Goal: Task Accomplishment & Management: Manage account settings

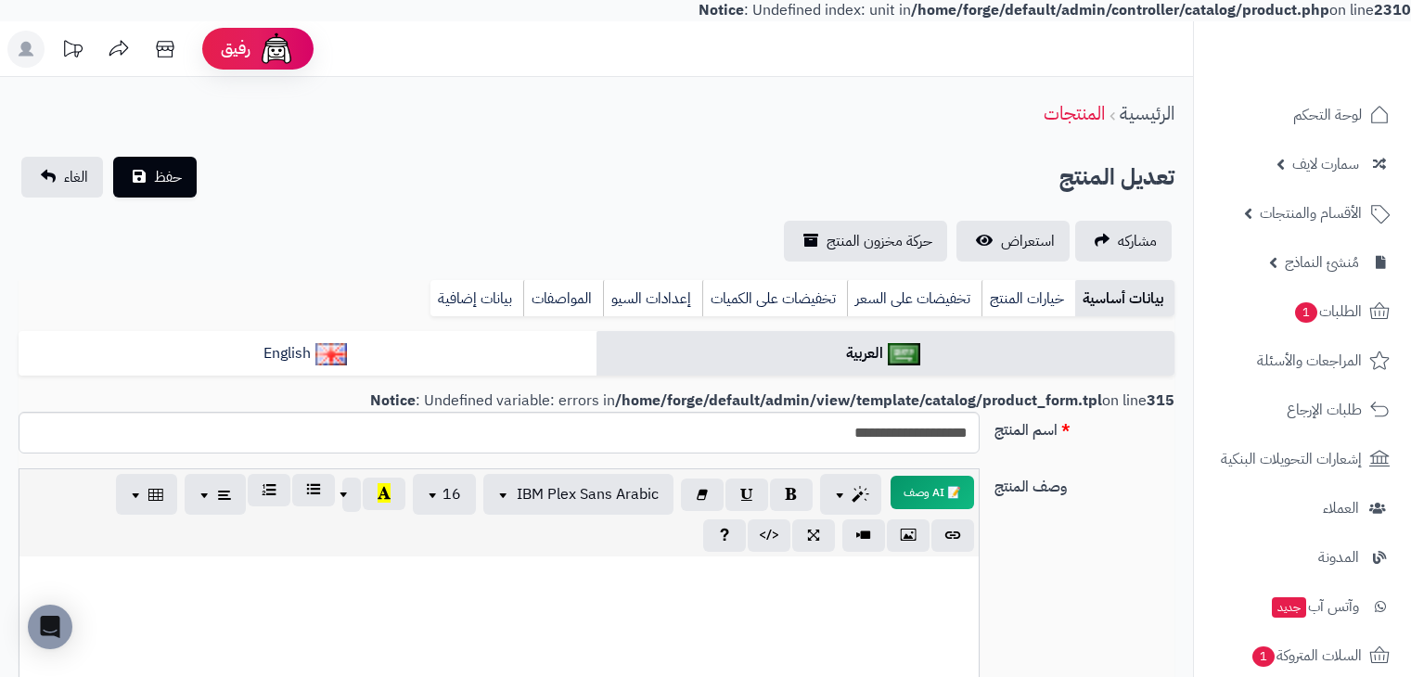
select select
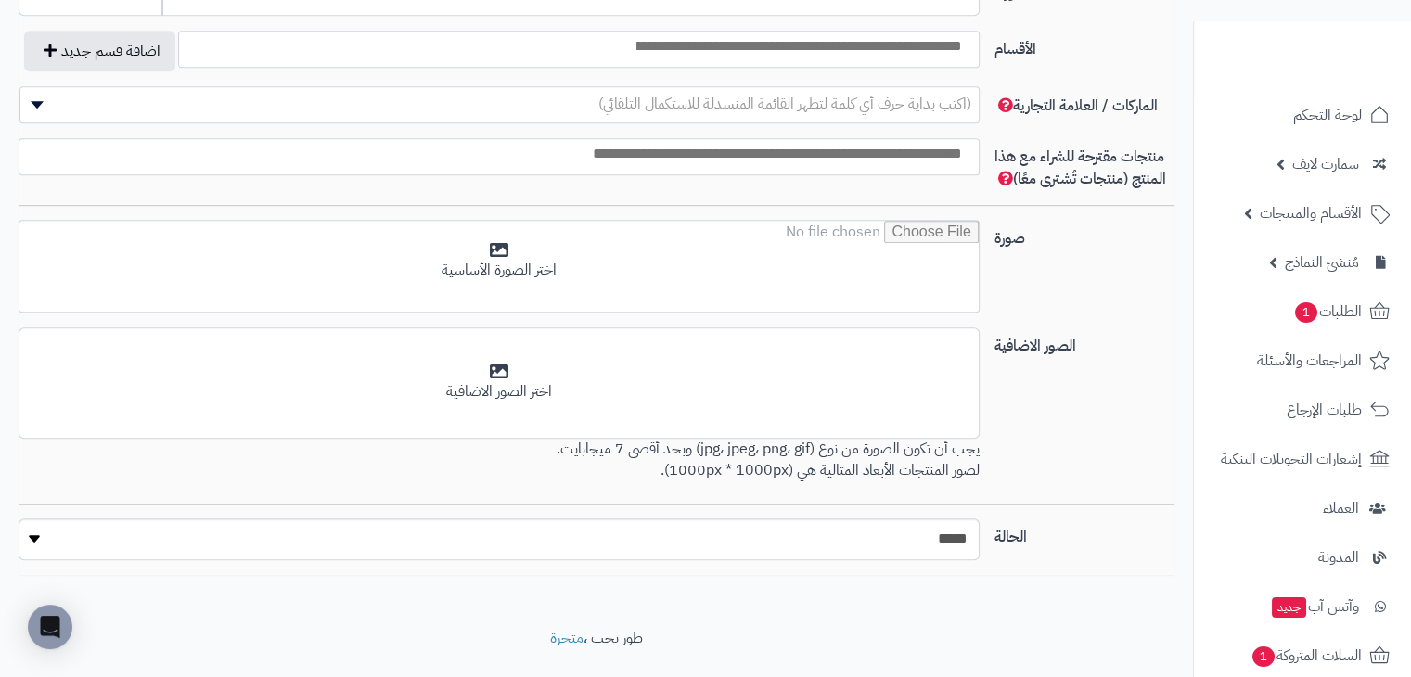
click at [1120, 317] on div "صورة اختر الصورة الأساسية" at bounding box center [596, 274] width 1170 height 108
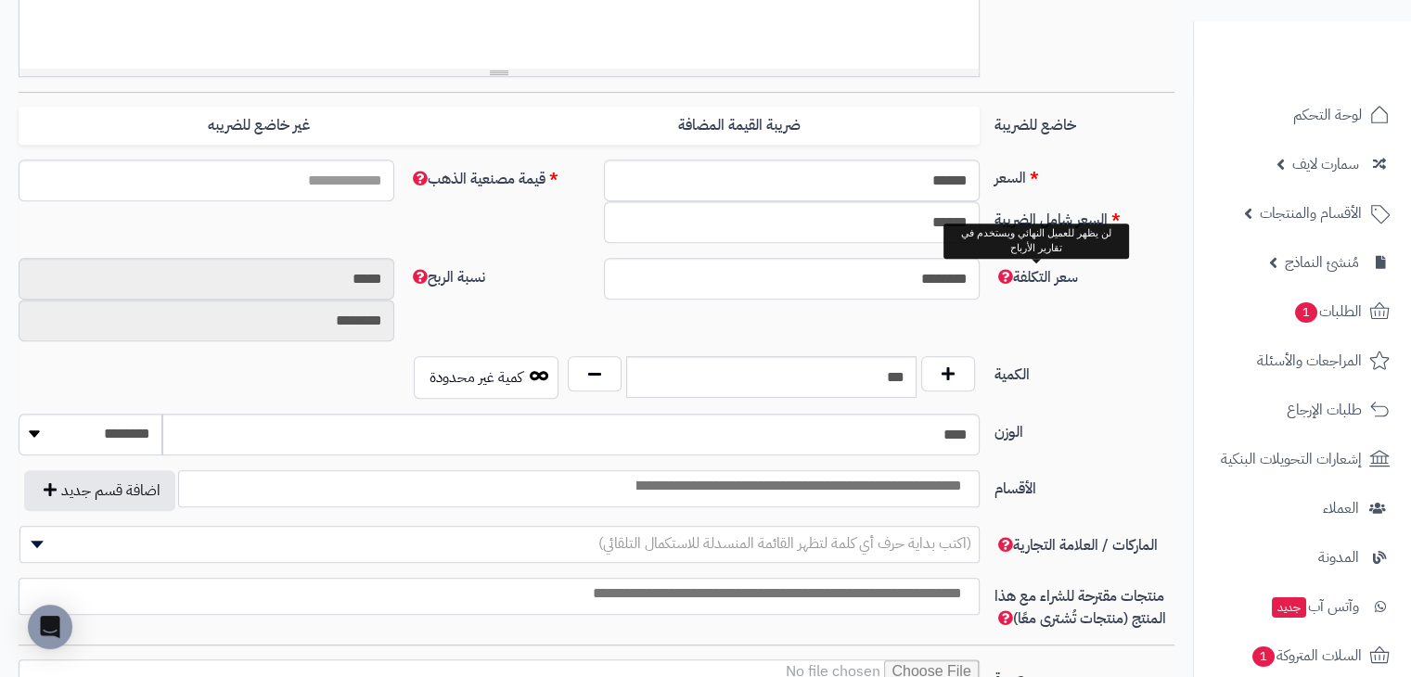
scroll to position [742, 0]
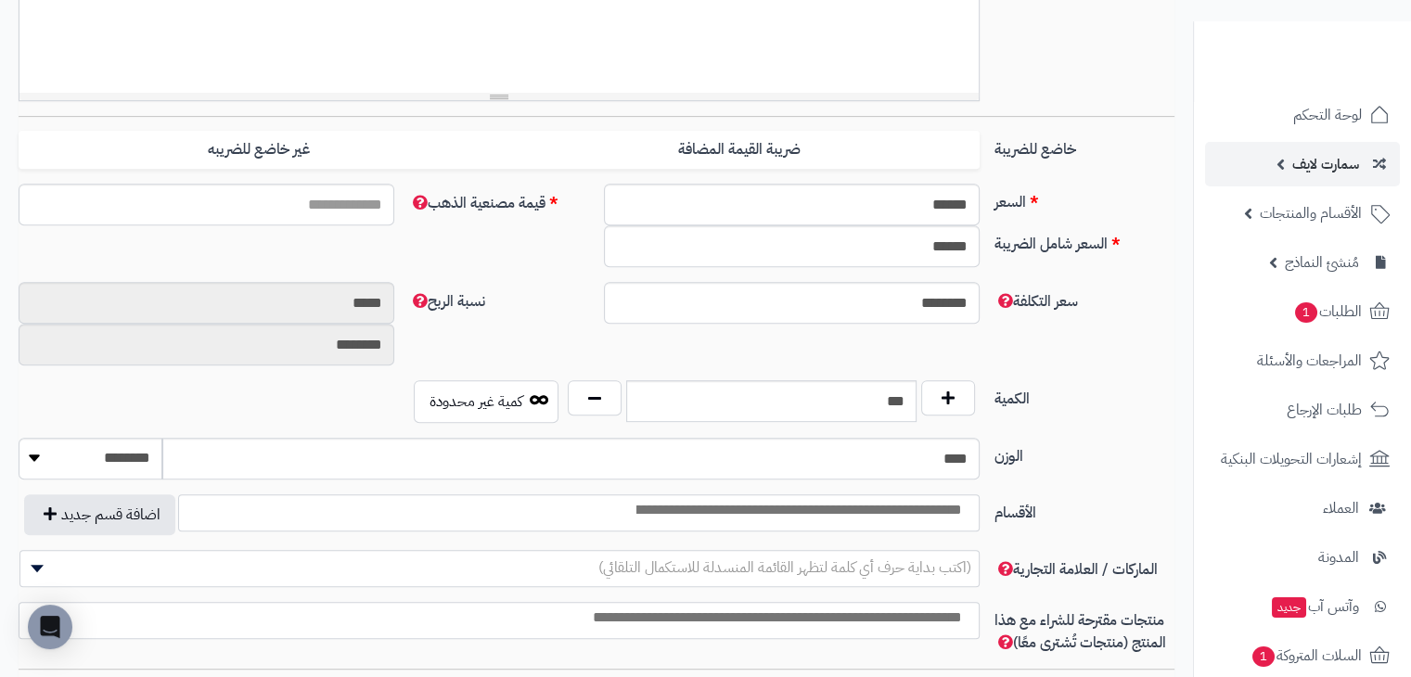
click at [1307, 162] on span "سمارت لايف" at bounding box center [1325, 164] width 67 height 26
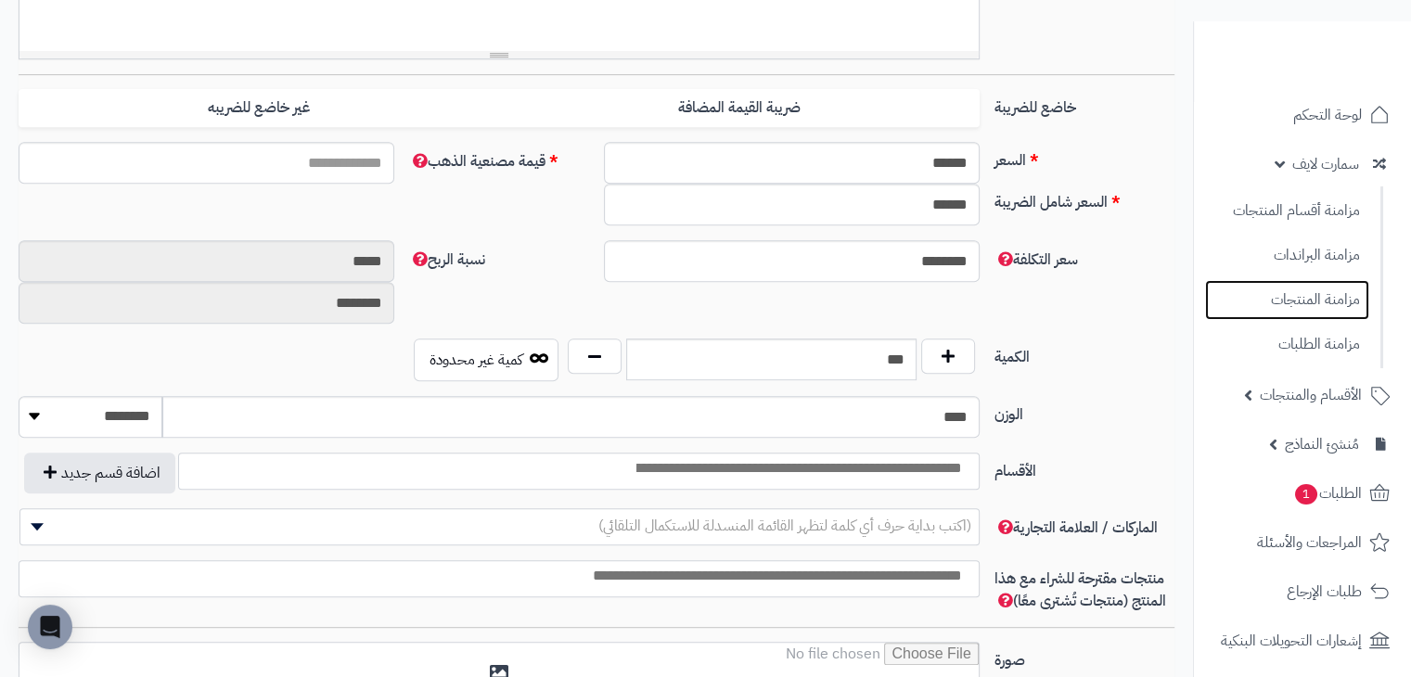
scroll to position [134, 0]
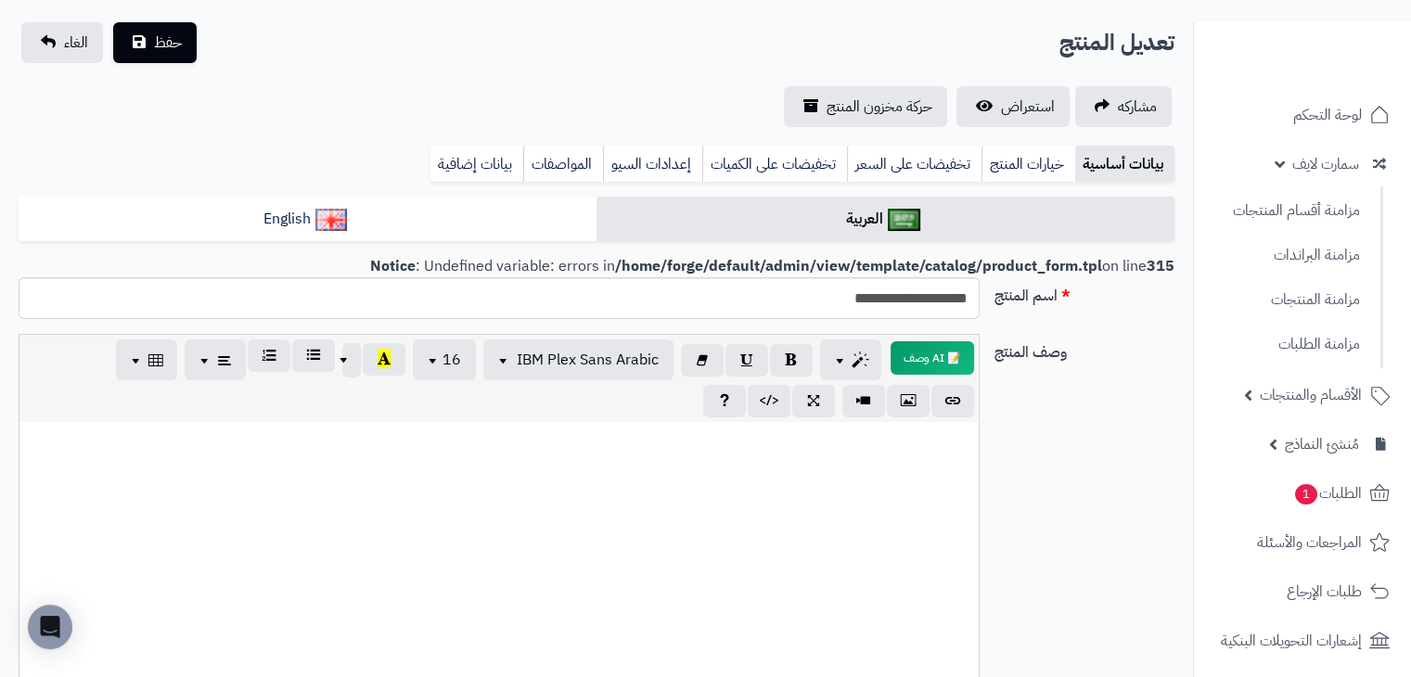
click at [559, 91] on div "مشاركه استعراض حركة مخزون المنتج" at bounding box center [597, 106] width 1156 height 41
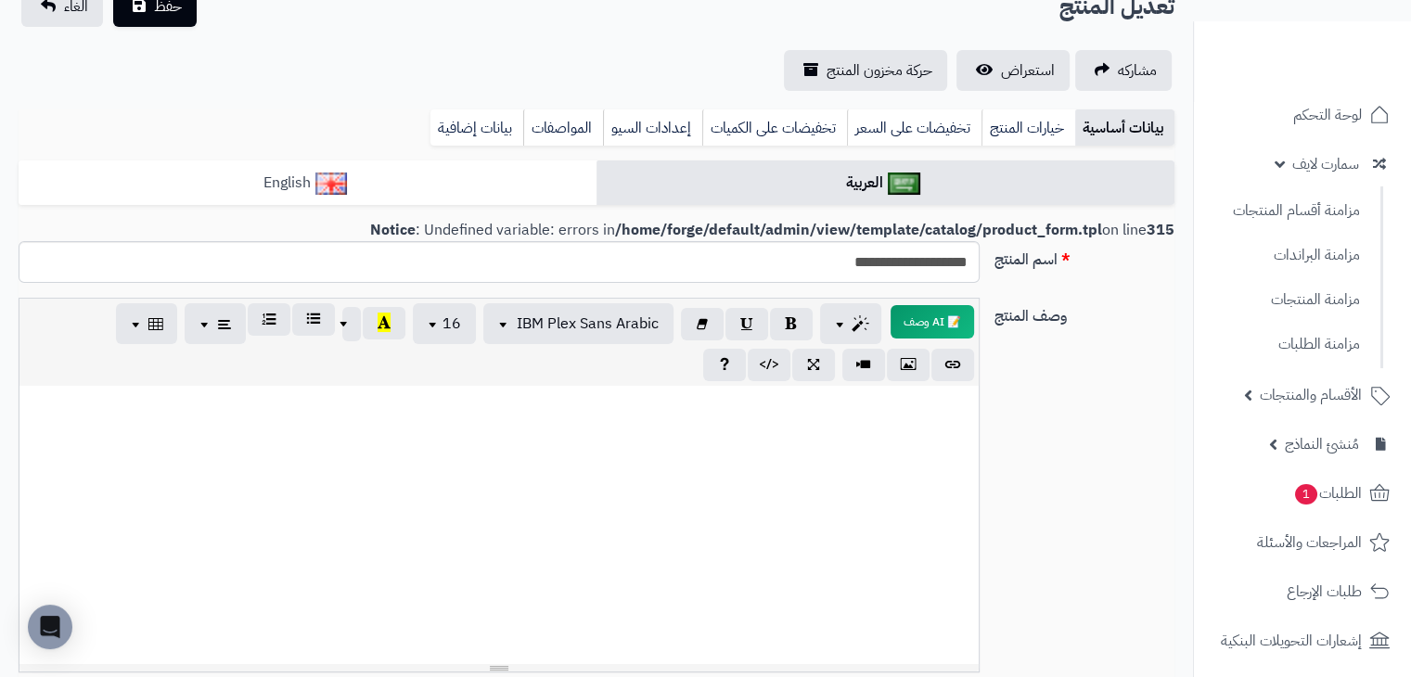
scroll to position [0, 0]
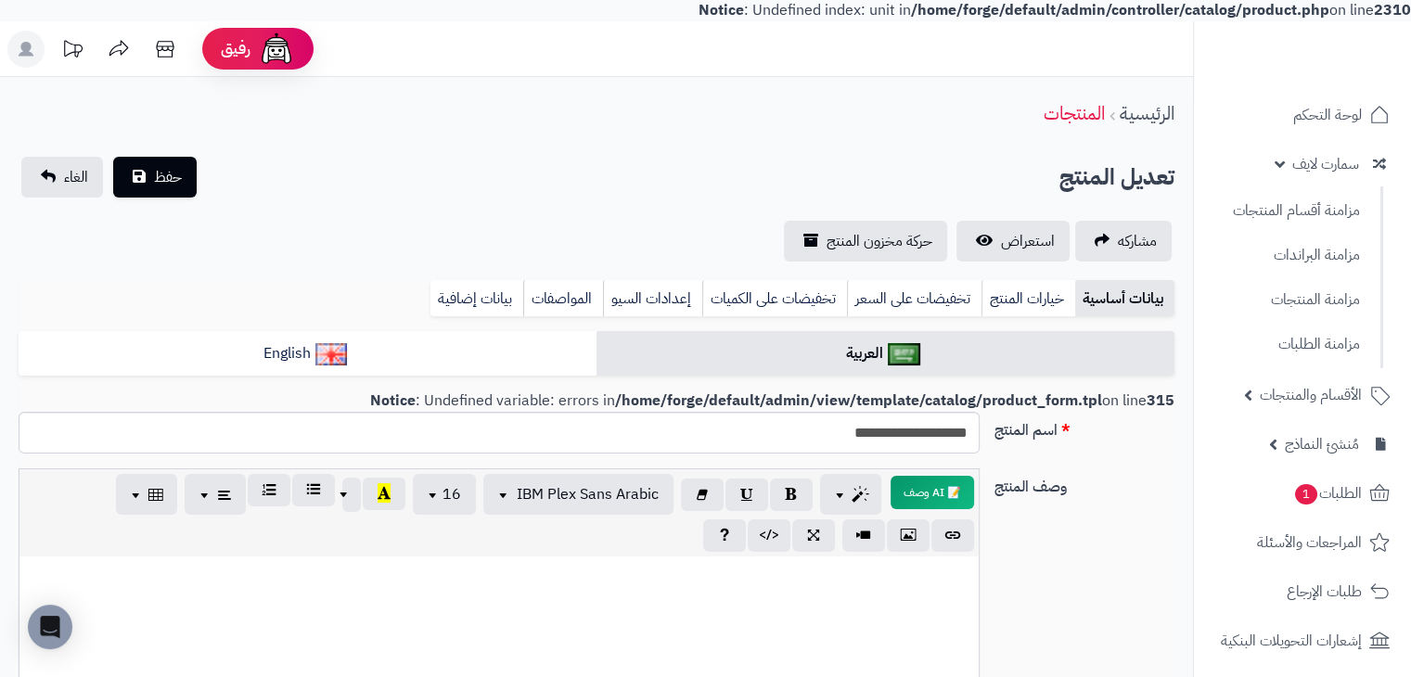
click at [562, 198] on div "**********" at bounding box center [596, 209] width 1193 height 105
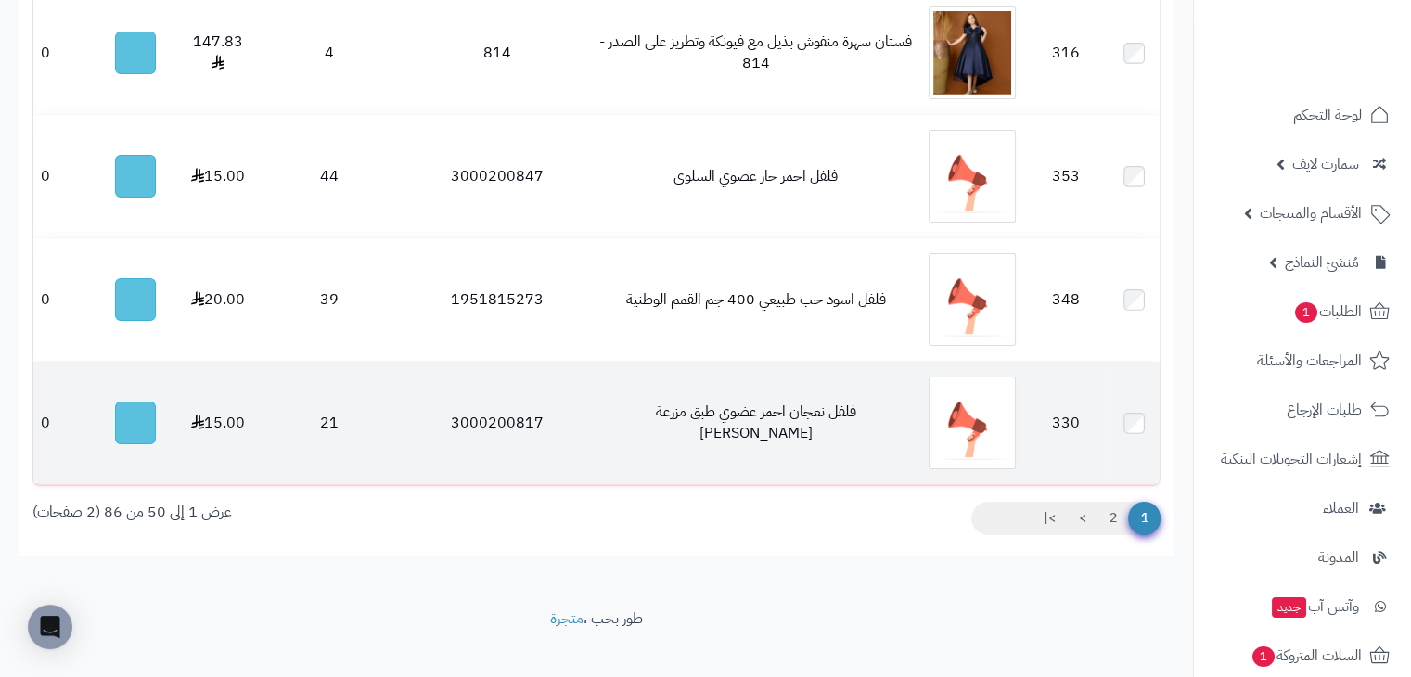
scroll to position [6434, 0]
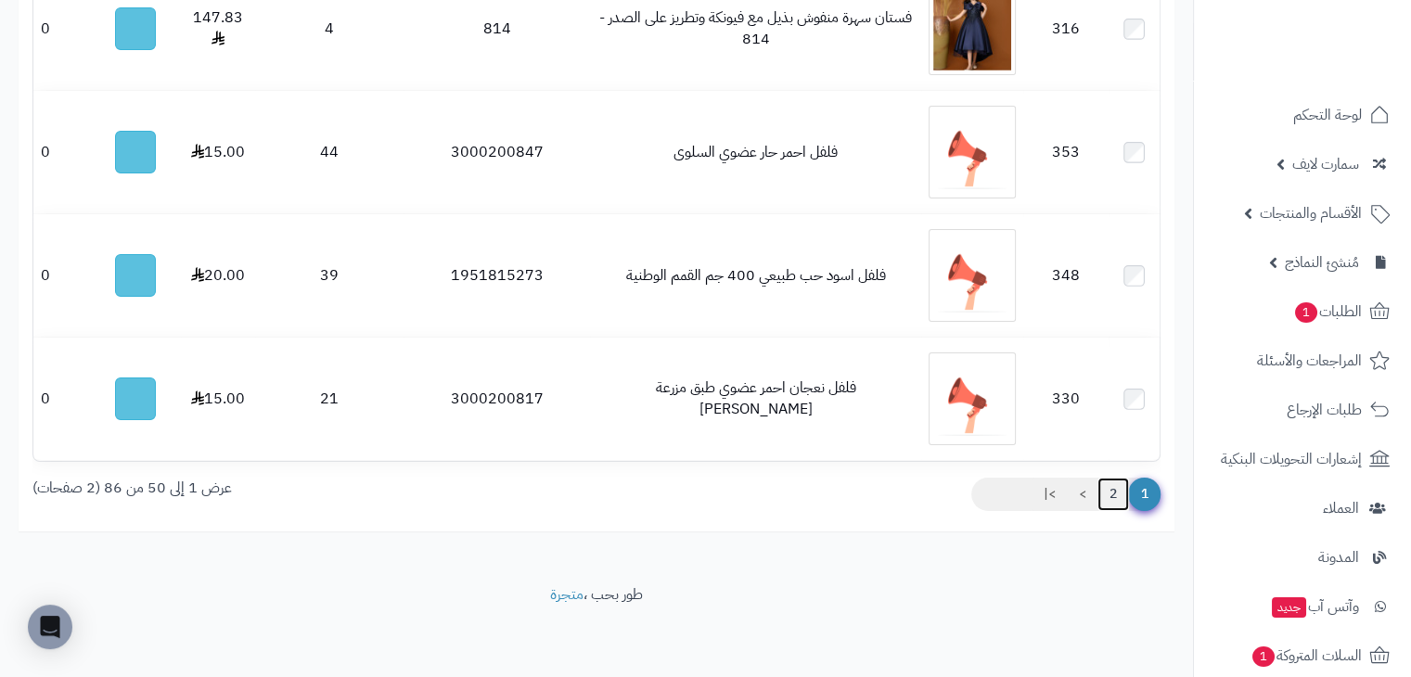
click at [1113, 496] on link "2" at bounding box center [1113, 494] width 32 height 33
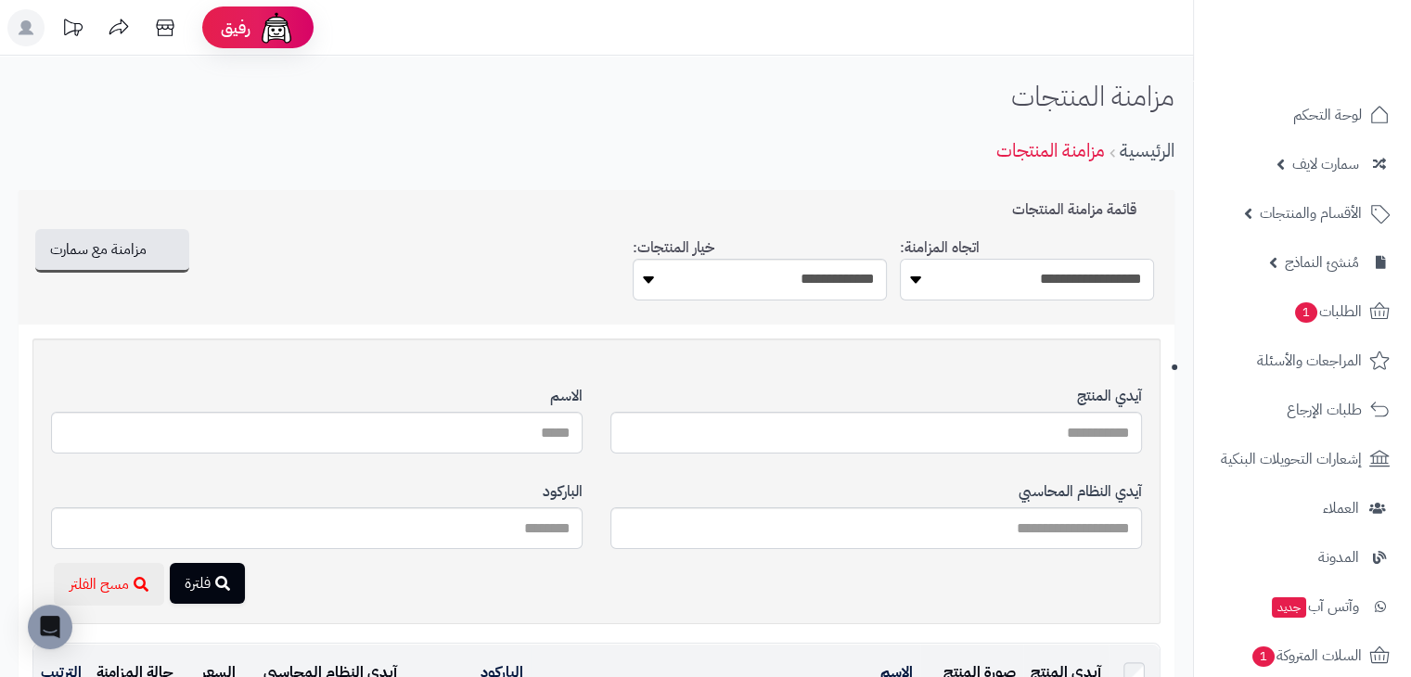
click at [1078, 285] on select "**********" at bounding box center [1027, 280] width 254 height 42
select select "*********"
click at [900, 259] on select "**********" at bounding box center [1027, 280] width 254 height 42
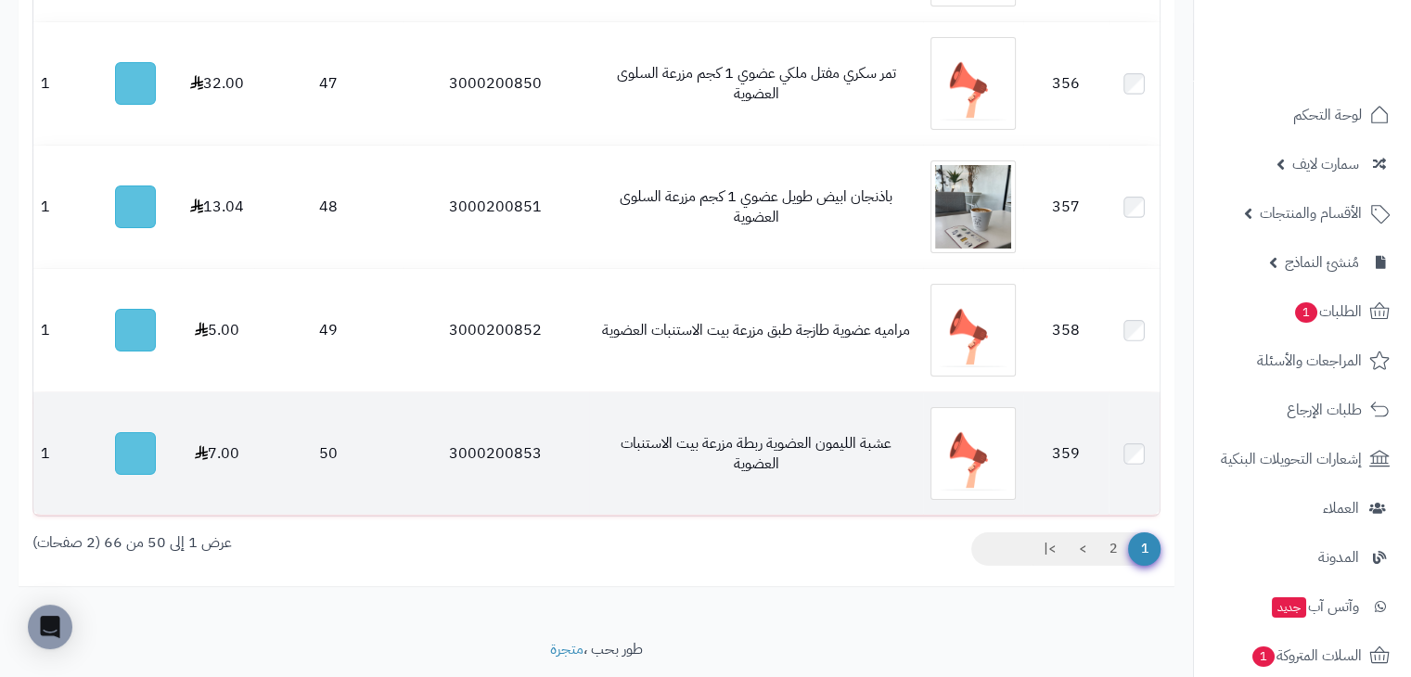
scroll to position [6489, 0]
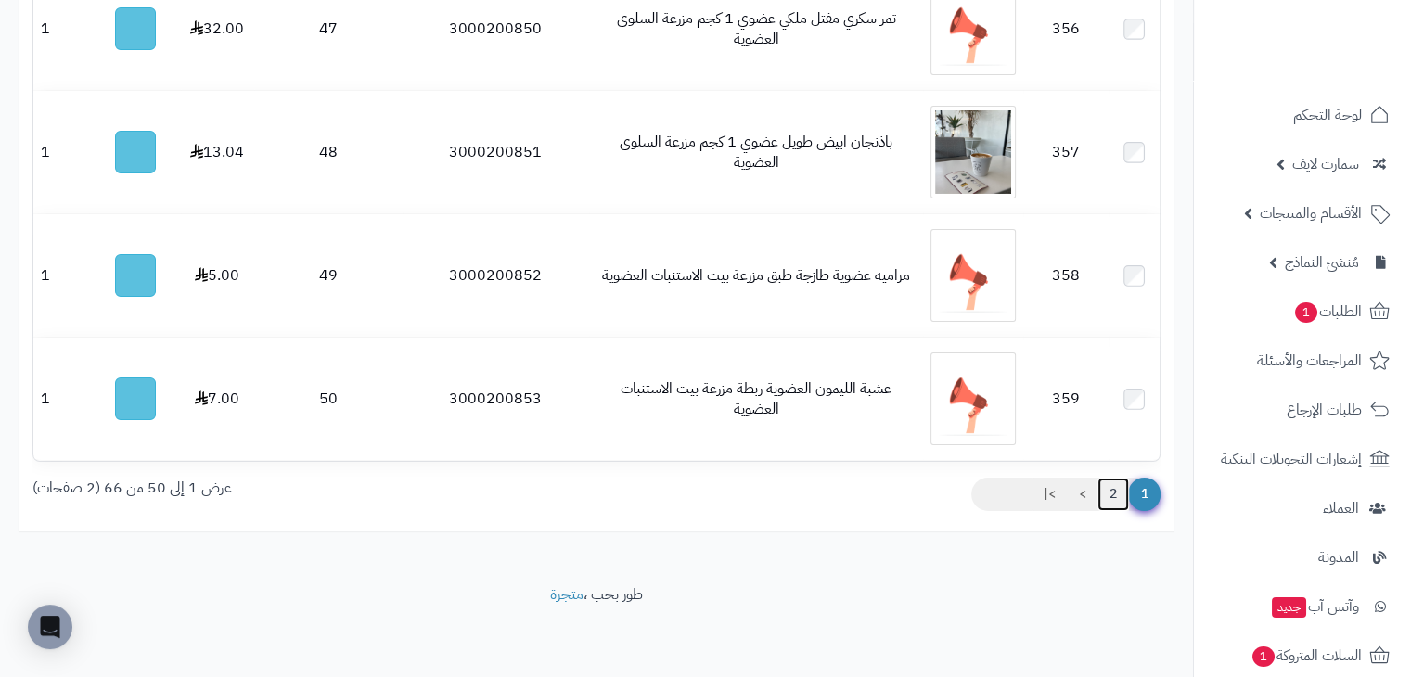
click at [1107, 494] on link "2" at bounding box center [1113, 494] width 32 height 33
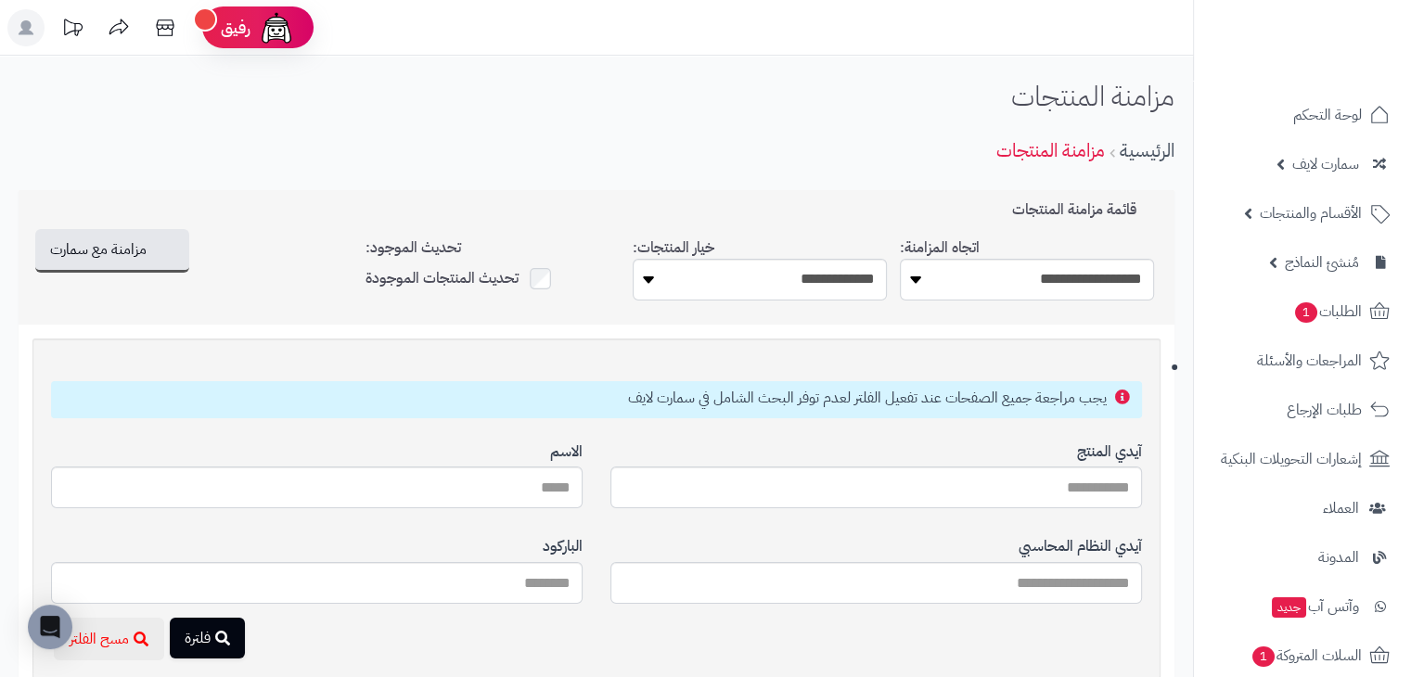
click at [546, 274] on div "تحديث المنتجات الموجودة" at bounding box center [492, 279] width 254 height 29
click at [1298, 211] on span "الأقسام والمنتجات" at bounding box center [1310, 213] width 102 height 26
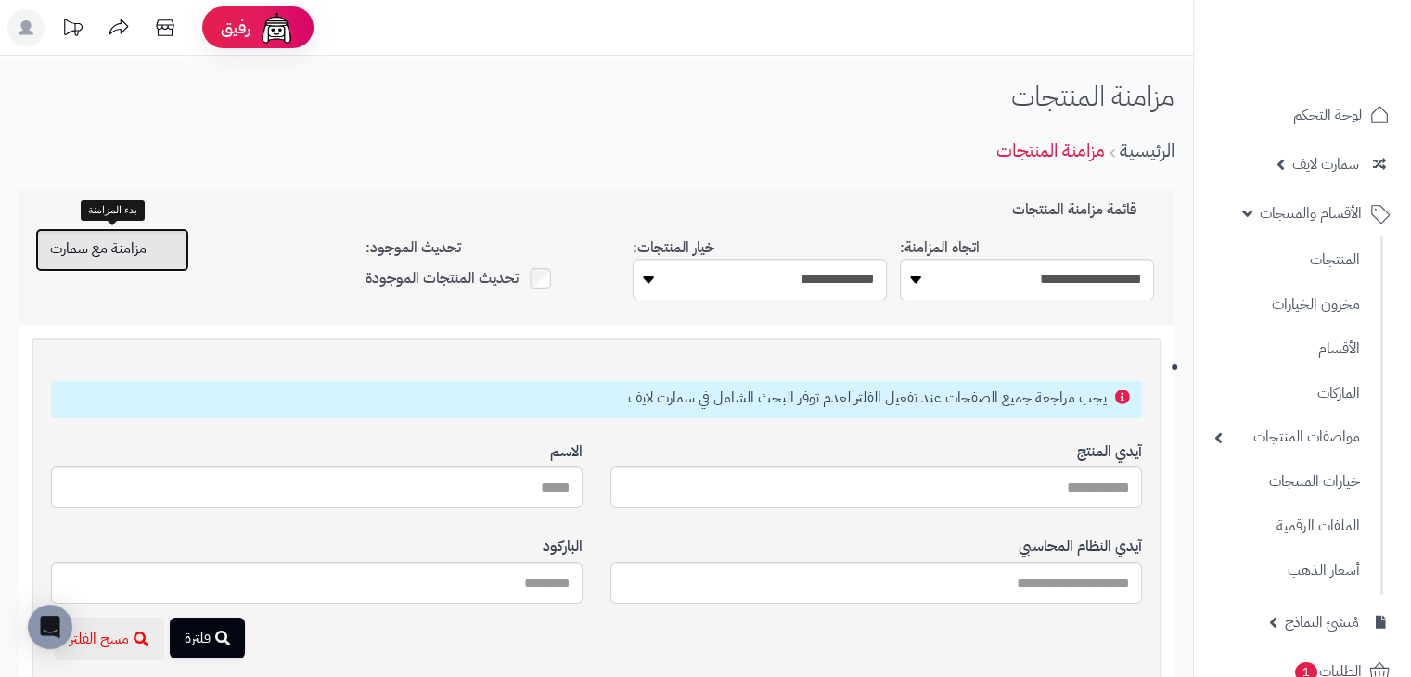
click at [155, 246] on icon "button" at bounding box center [162, 247] width 15 height 15
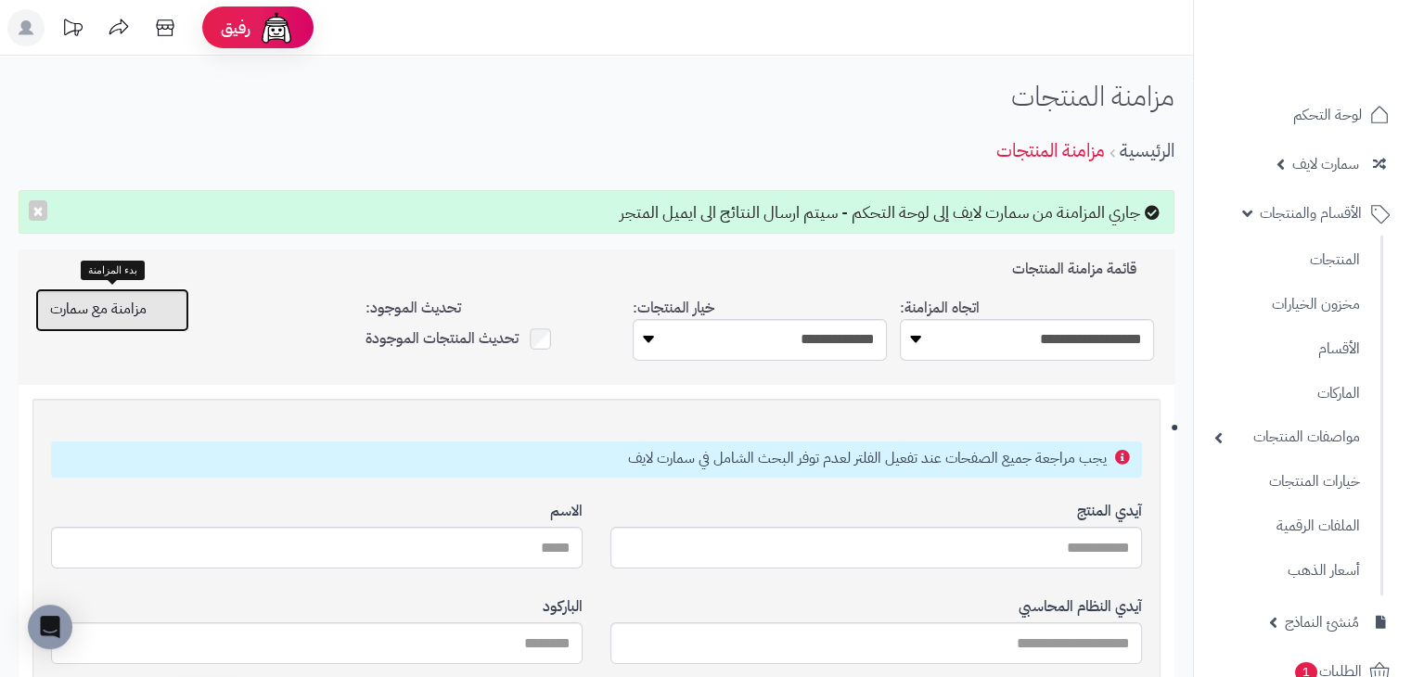
click at [112, 311] on span "مزامنة مع سمارت" at bounding box center [98, 309] width 96 height 22
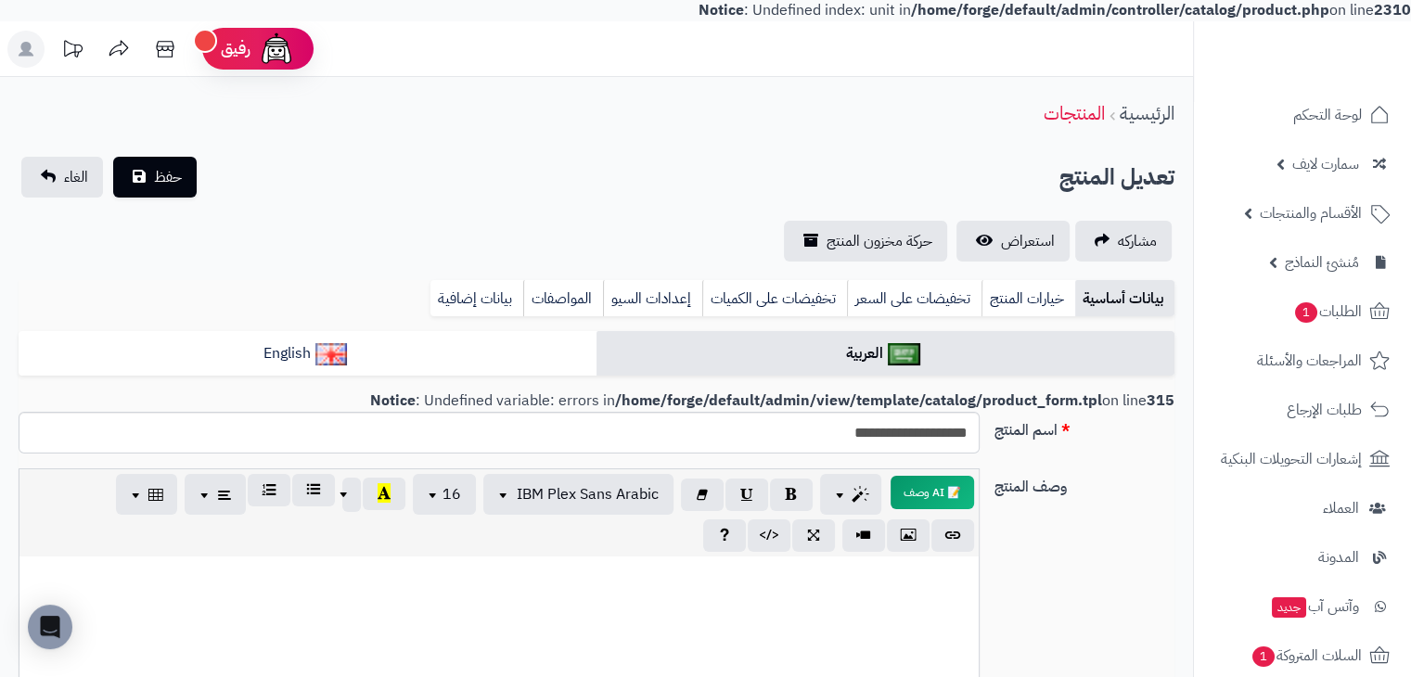
click at [874, 402] on b "/home/forge/default/admin/view/template/catalog/product_form.tpl" at bounding box center [858, 401] width 487 height 22
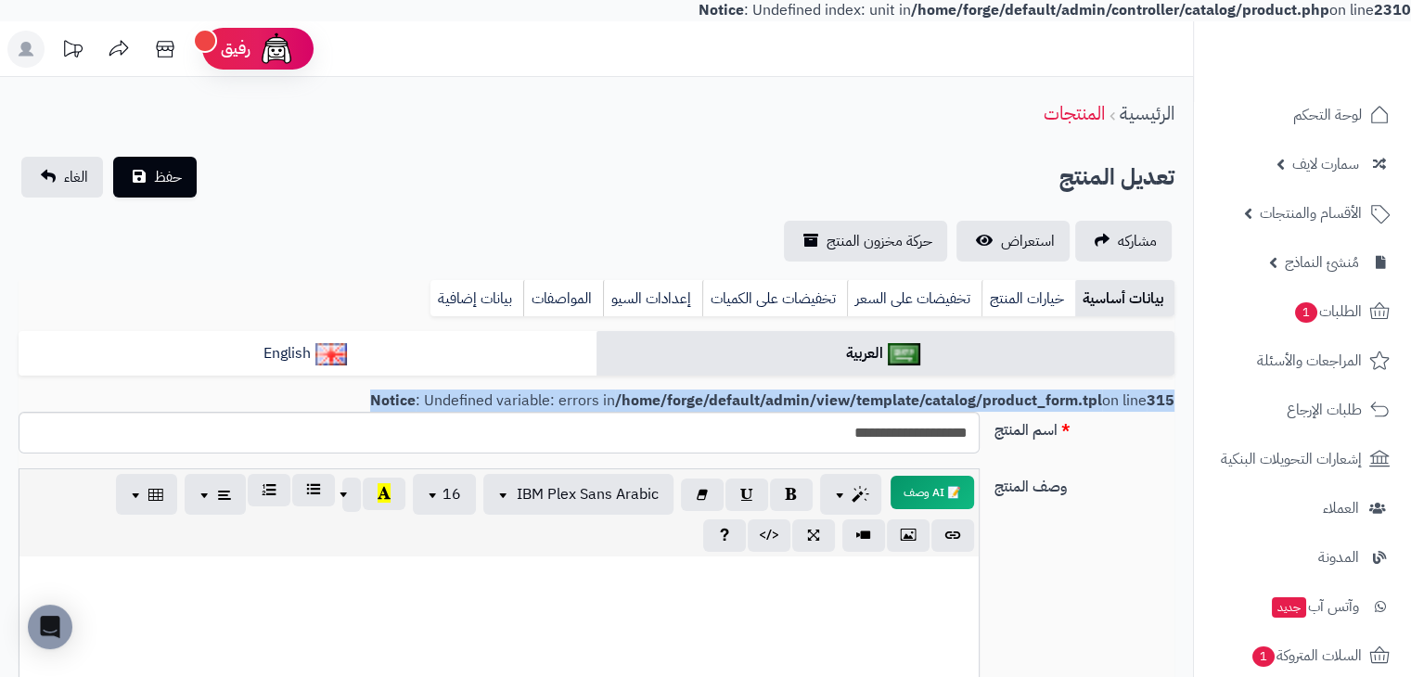
click at [874, 402] on b "/home/forge/default/admin/view/template/catalog/product_form.tpl" at bounding box center [858, 401] width 487 height 22
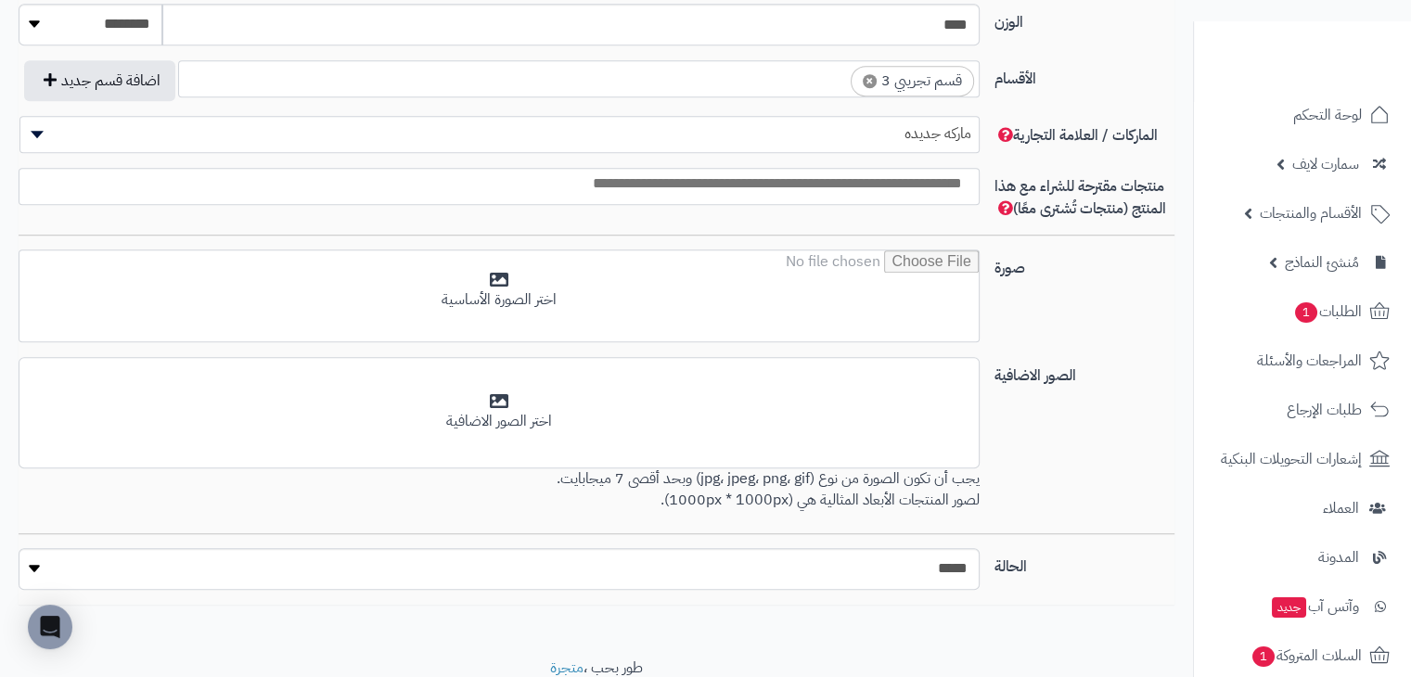
scroll to position [1062, 0]
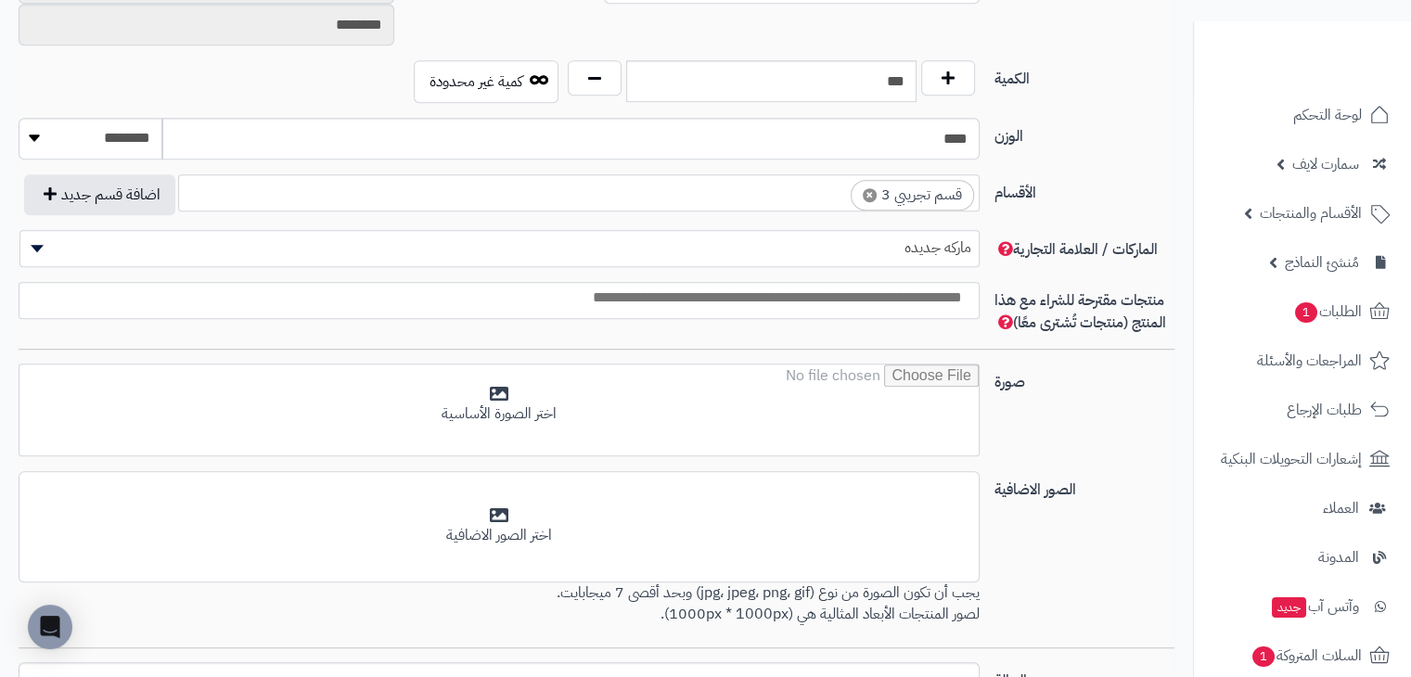
click at [1126, 211] on div "**********" at bounding box center [596, 202] width 1170 height 56
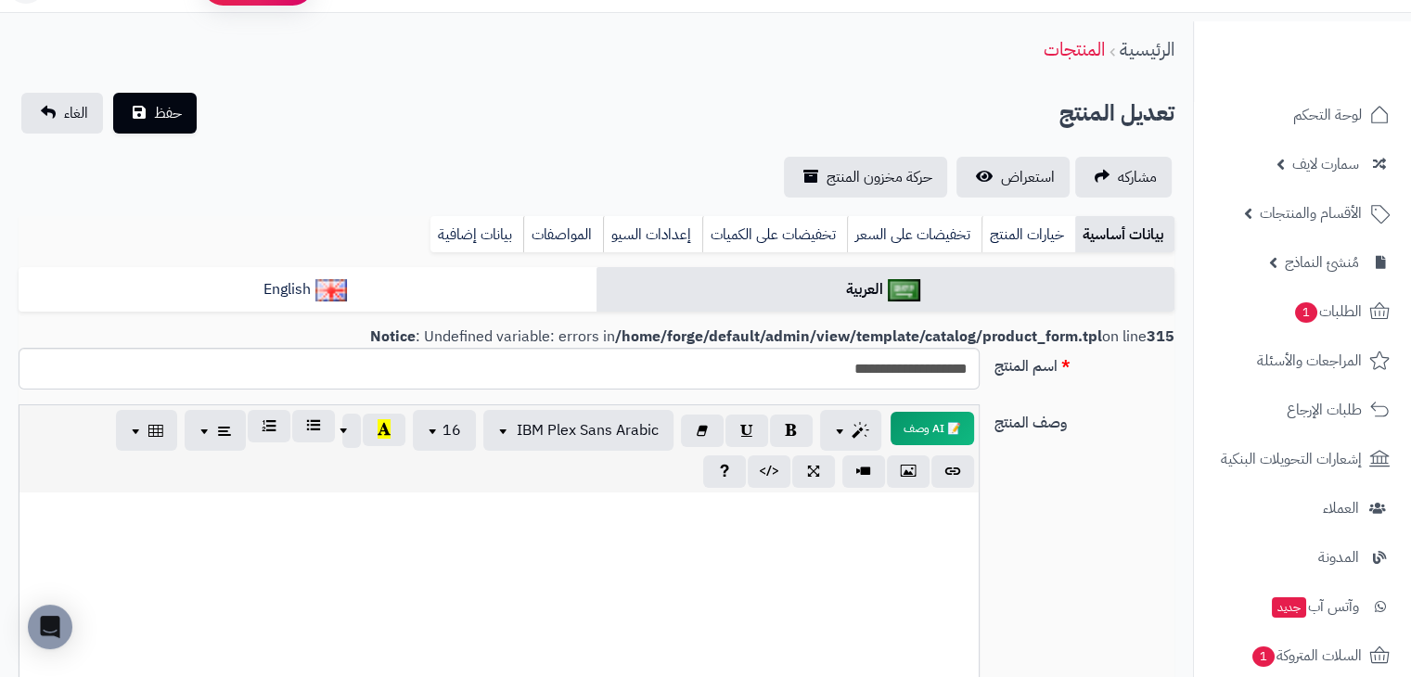
scroll to position [0, 0]
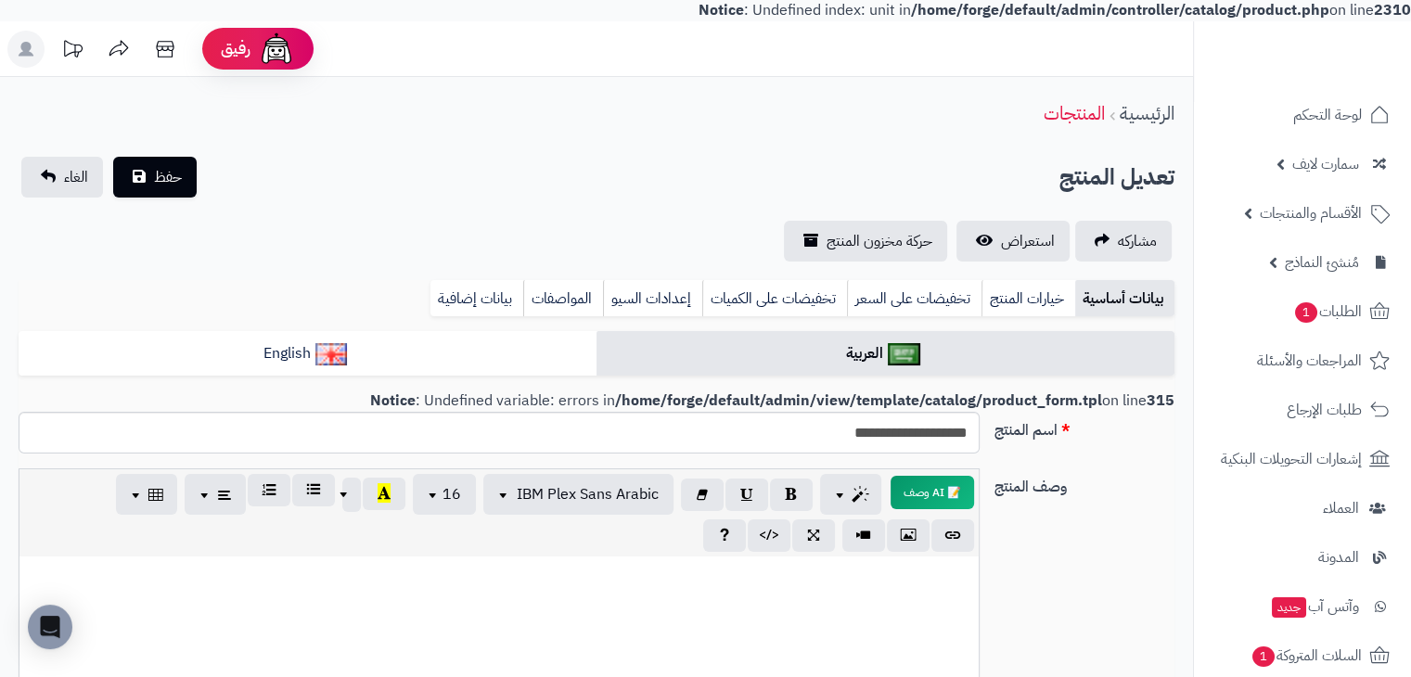
click at [1032, 401] on b "/home/forge/default/admin/view/template/catalog/product_form.tpl" at bounding box center [858, 401] width 487 height 22
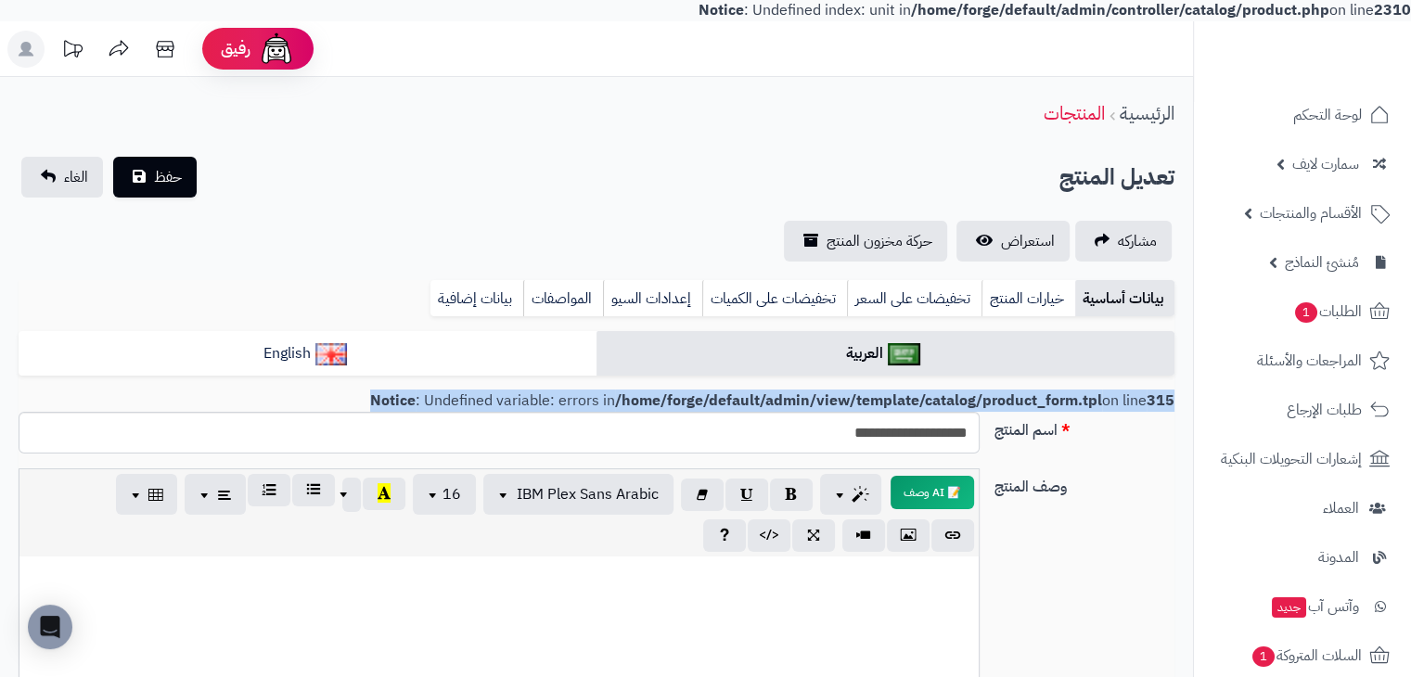
click at [1032, 401] on b "/home/forge/default/admin/view/template/catalog/product_form.tpl" at bounding box center [858, 401] width 487 height 22
click at [1116, 454] on div "**********" at bounding box center [596, 440] width 1170 height 57
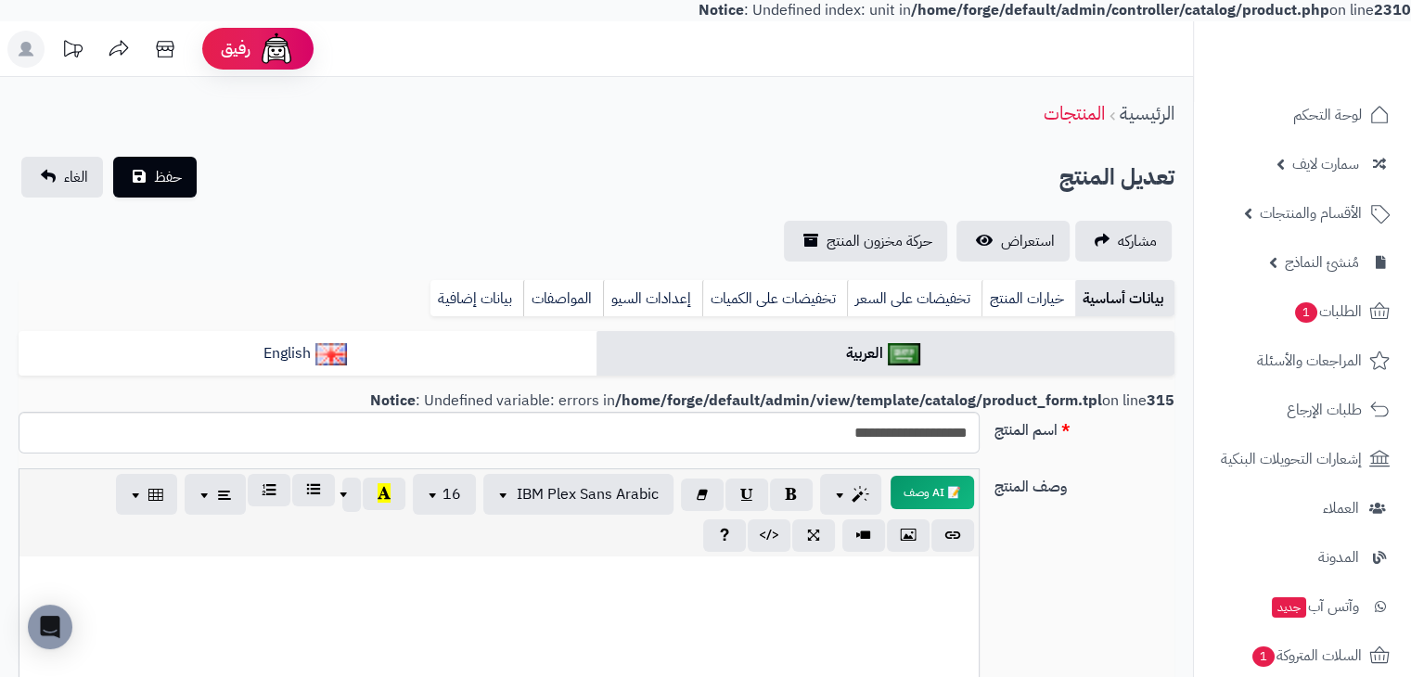
click at [1090, 400] on b "/home/forge/default/admin/view/template/catalog/product_form.tpl" at bounding box center [858, 401] width 487 height 22
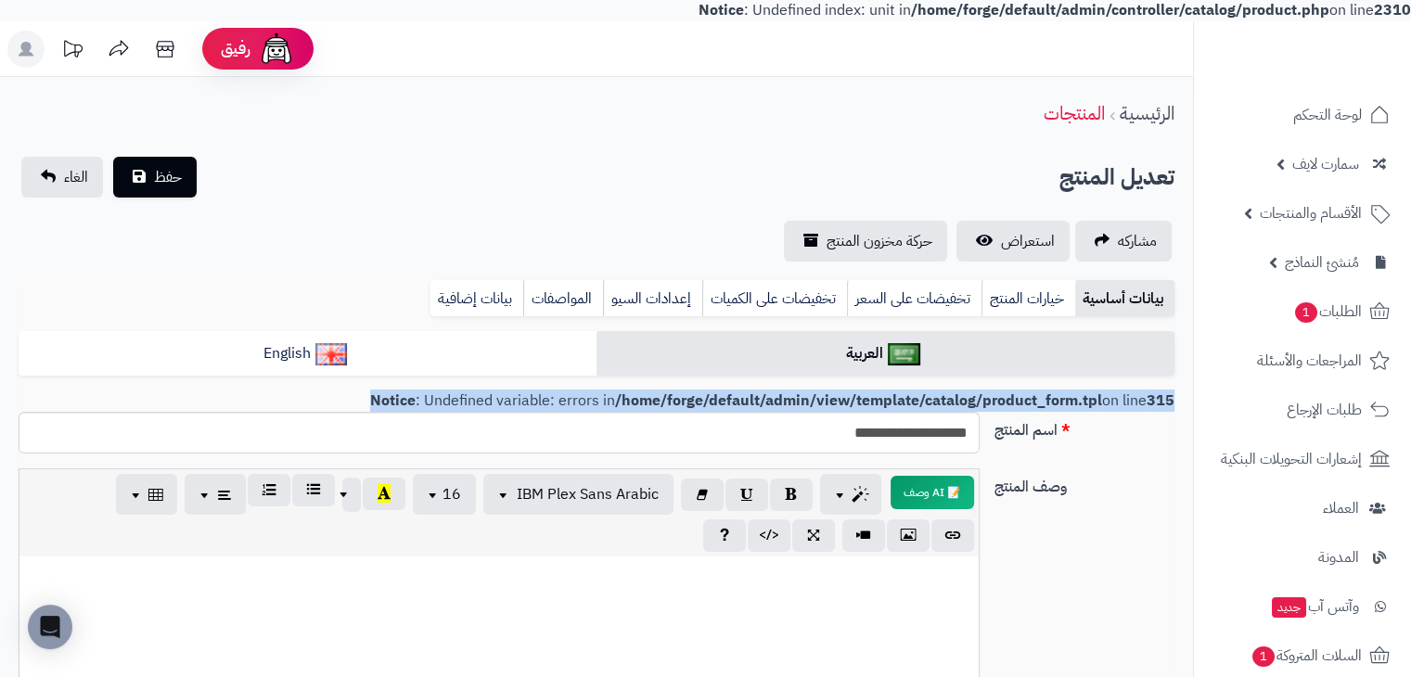
click at [1090, 400] on b "/home/forge/default/admin/view/template/catalog/product_form.tpl" at bounding box center [858, 401] width 487 height 22
click at [1109, 442] on div "**********" at bounding box center [596, 440] width 1170 height 57
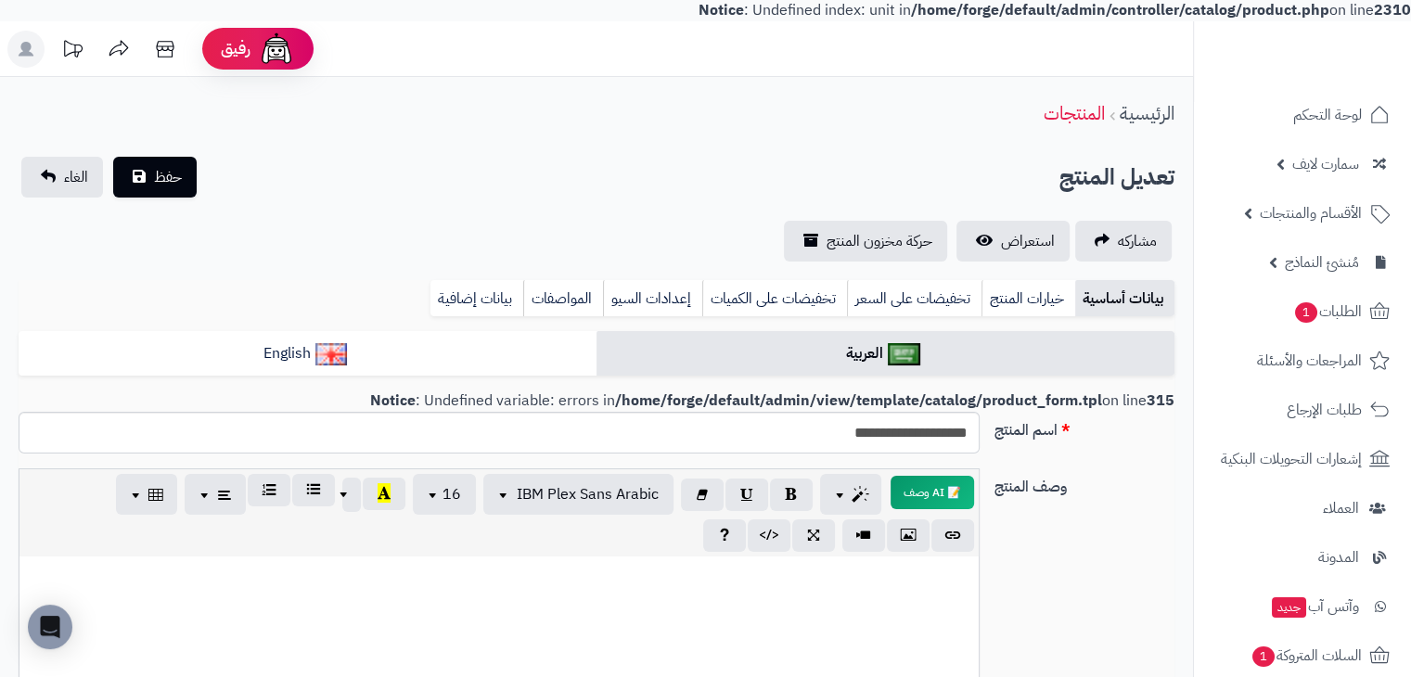
click at [1080, 402] on b "/home/forge/default/admin/view/template/catalog/product_form.tpl" at bounding box center [858, 401] width 487 height 22
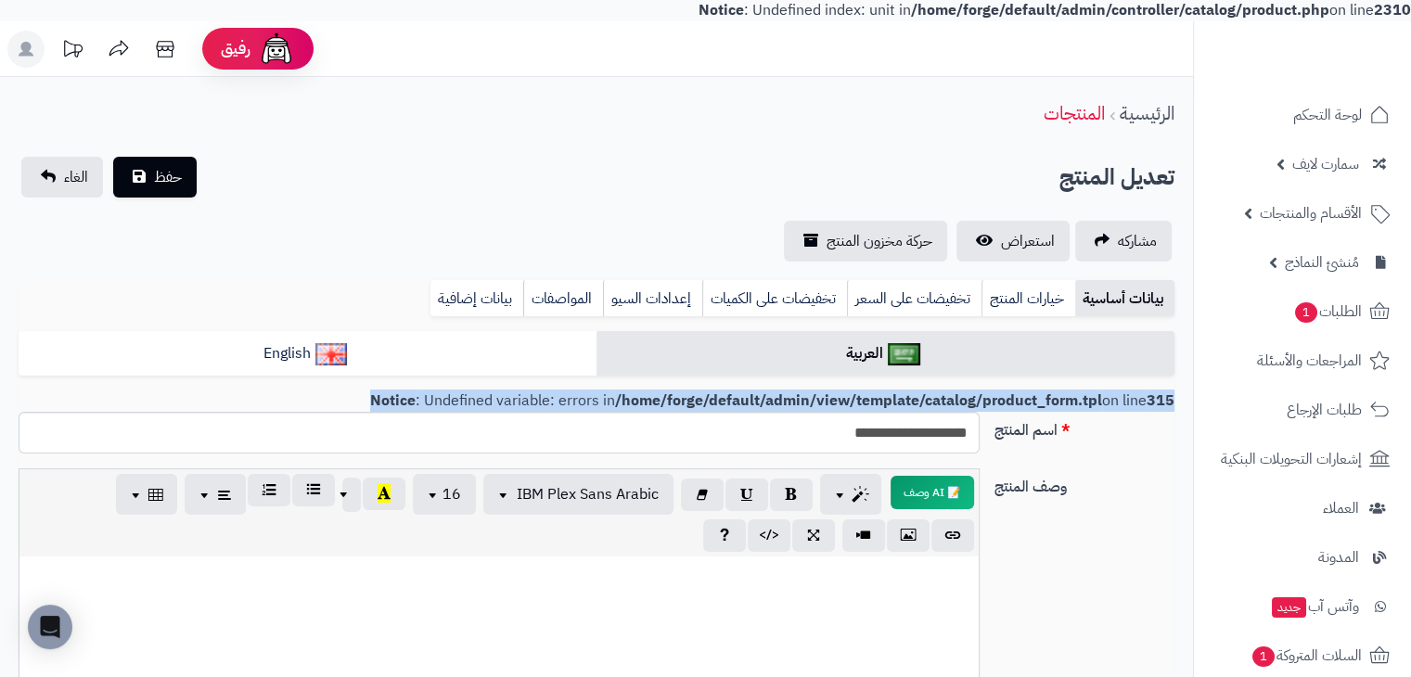
click at [1080, 402] on b "/home/forge/default/admin/view/template/catalog/product_form.tpl" at bounding box center [858, 401] width 487 height 22
click at [1094, 440] on label "اسم المنتج" at bounding box center [1084, 427] width 195 height 30
click at [979, 440] on input "**********" at bounding box center [499, 433] width 961 height 42
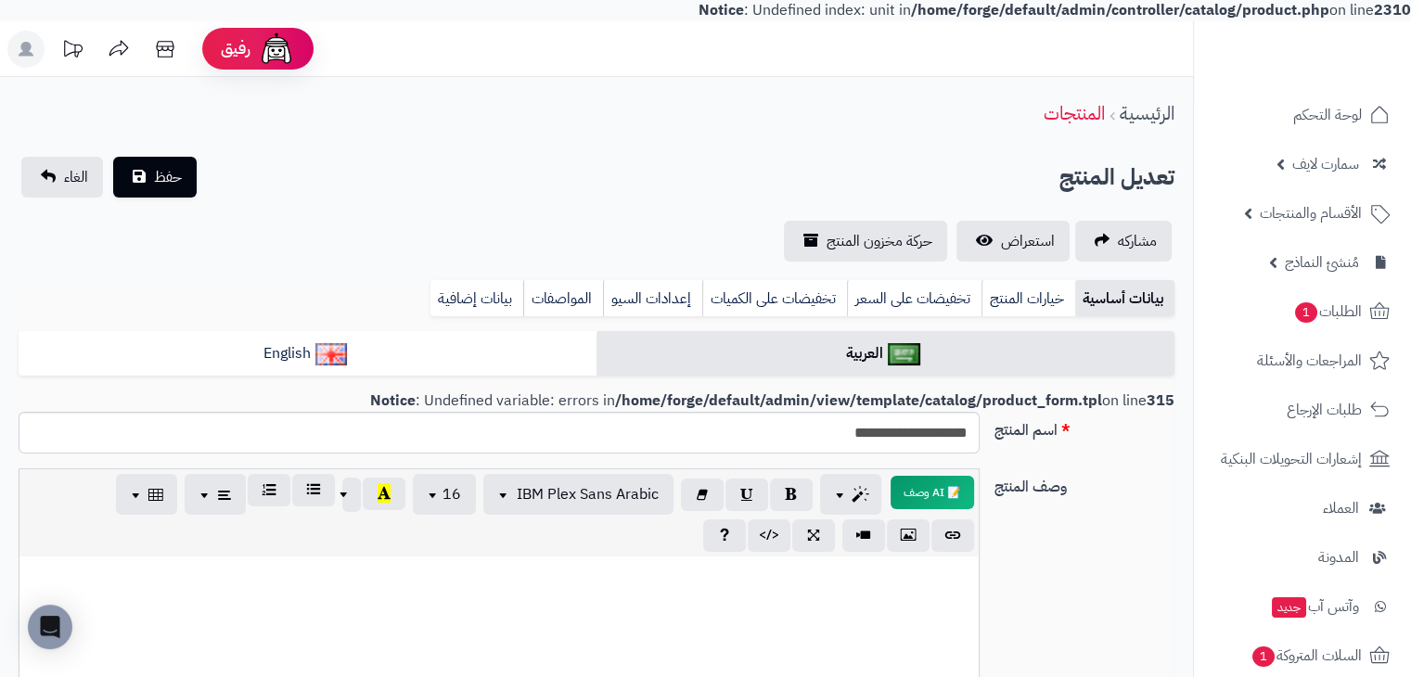
click at [1102, 491] on label "وصف المنتج" at bounding box center [1084, 483] width 195 height 30
click at [0, 0] on textarea "وصف المنتج" at bounding box center [0, 0] width 0 height 0
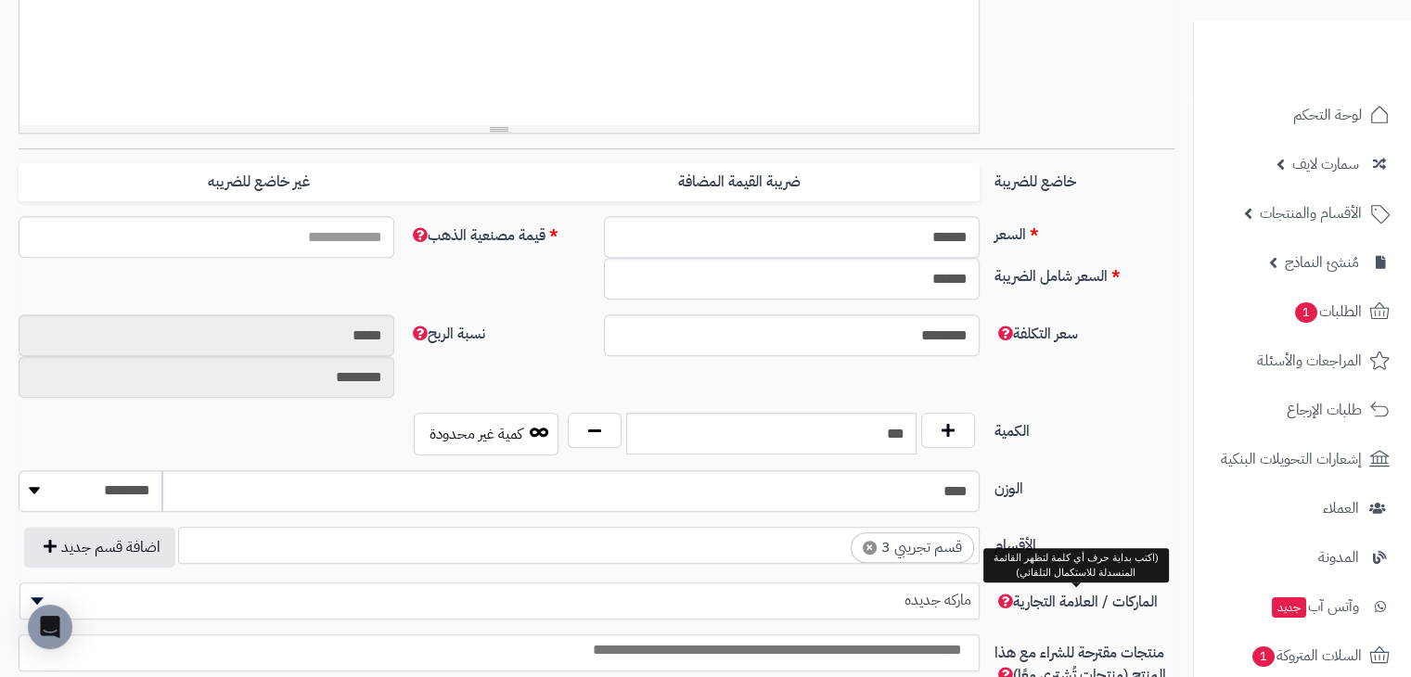
scroll to position [598, 0]
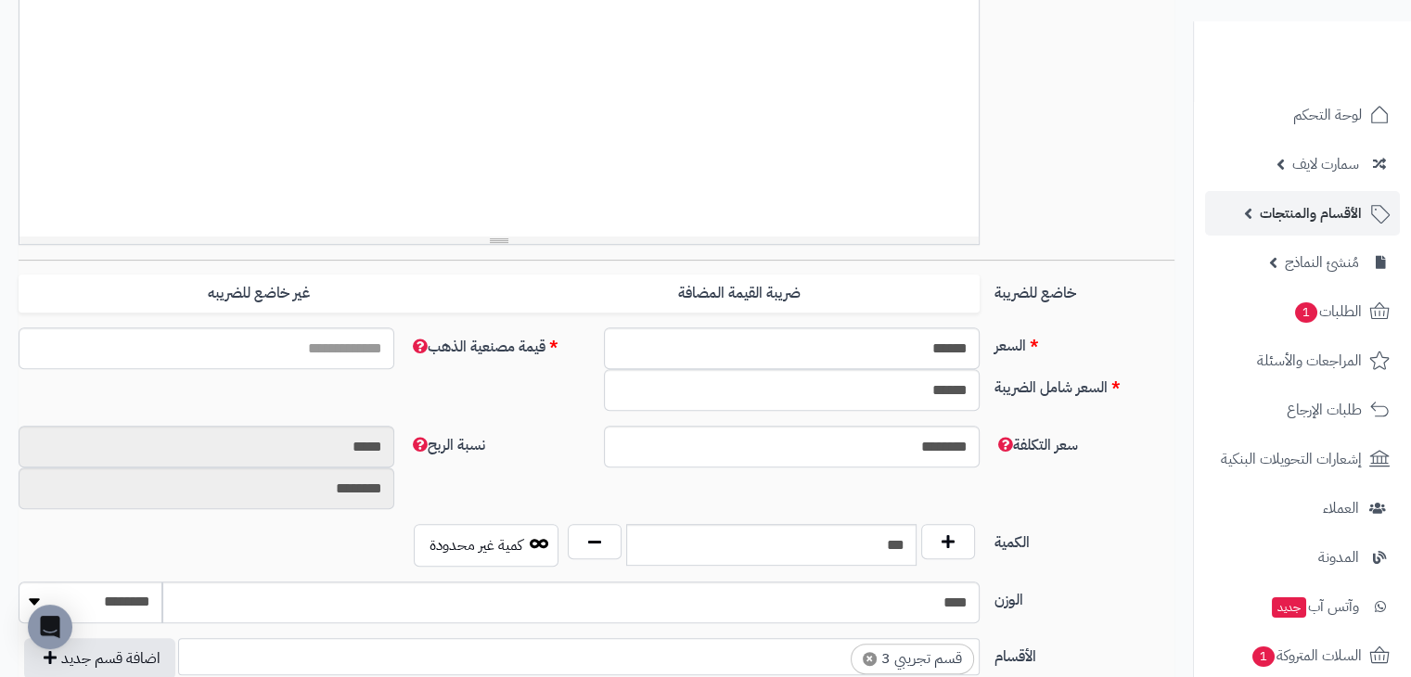
click at [1289, 223] on span "الأقسام والمنتجات" at bounding box center [1310, 213] width 102 height 26
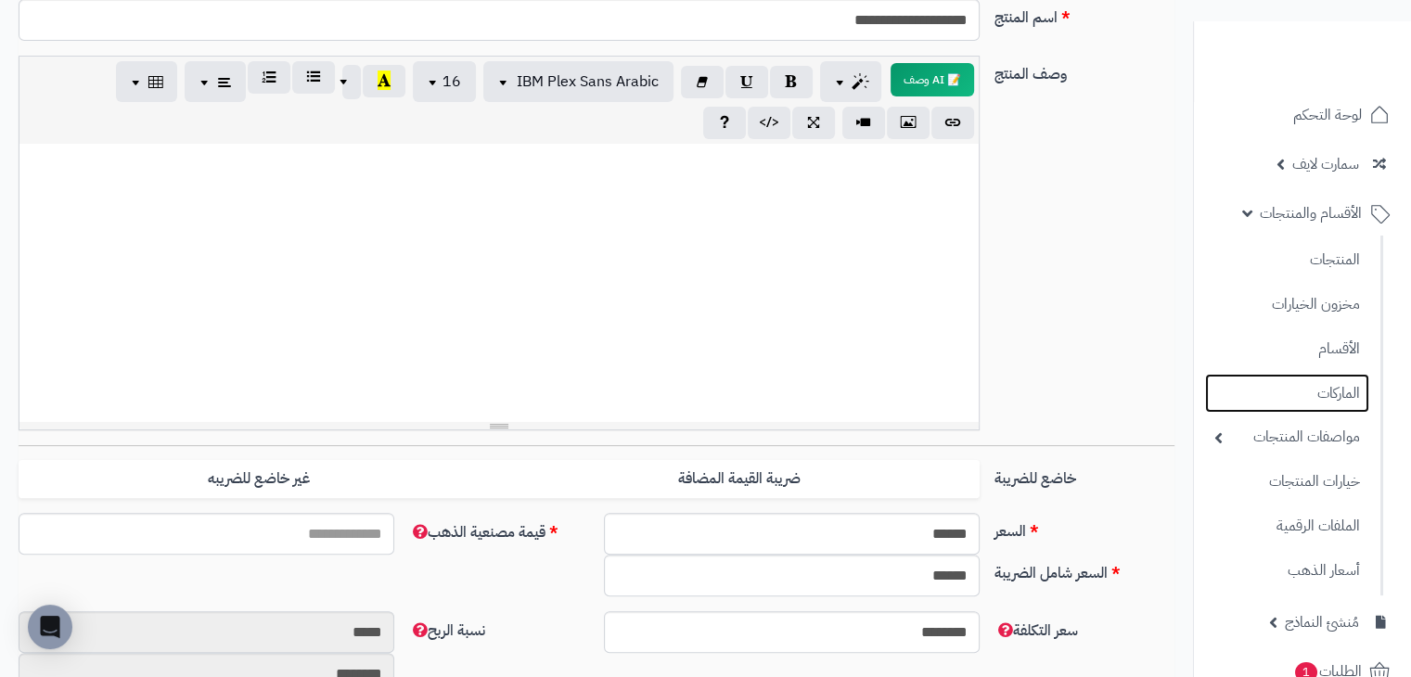
scroll to position [0, 0]
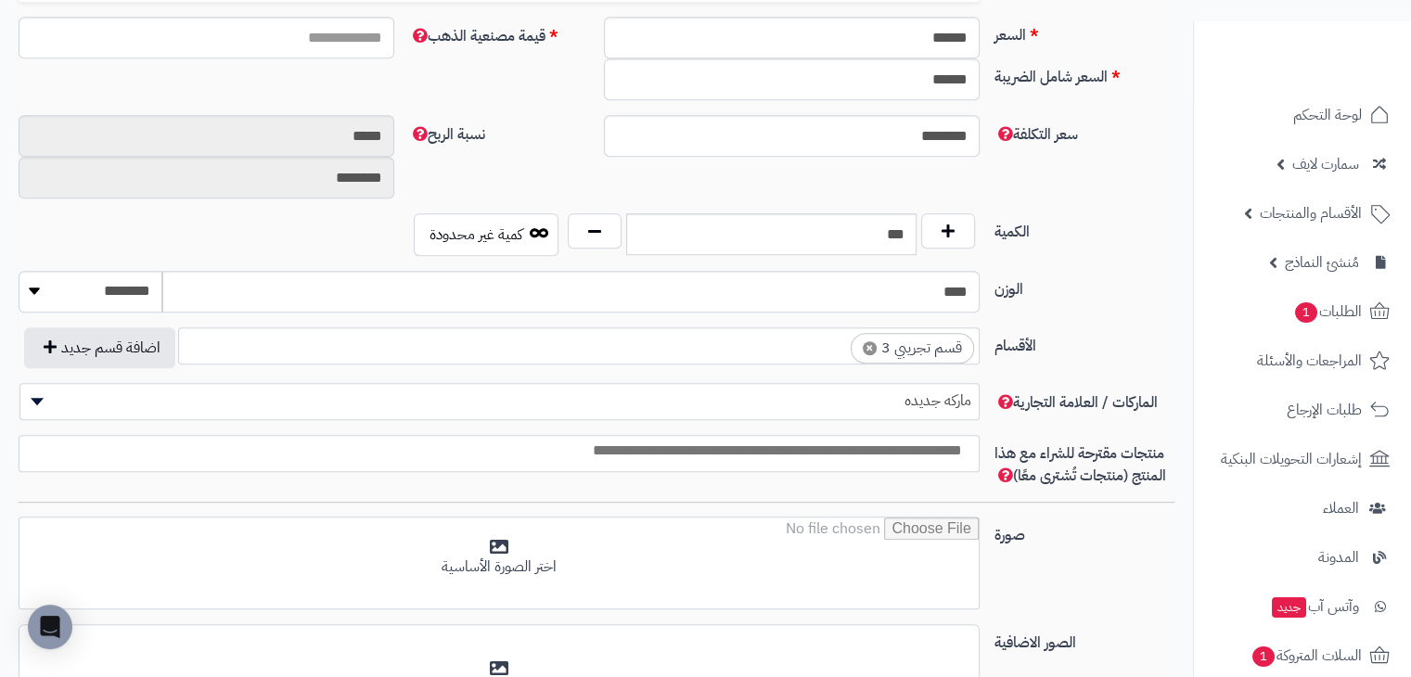
scroll to position [876, 0]
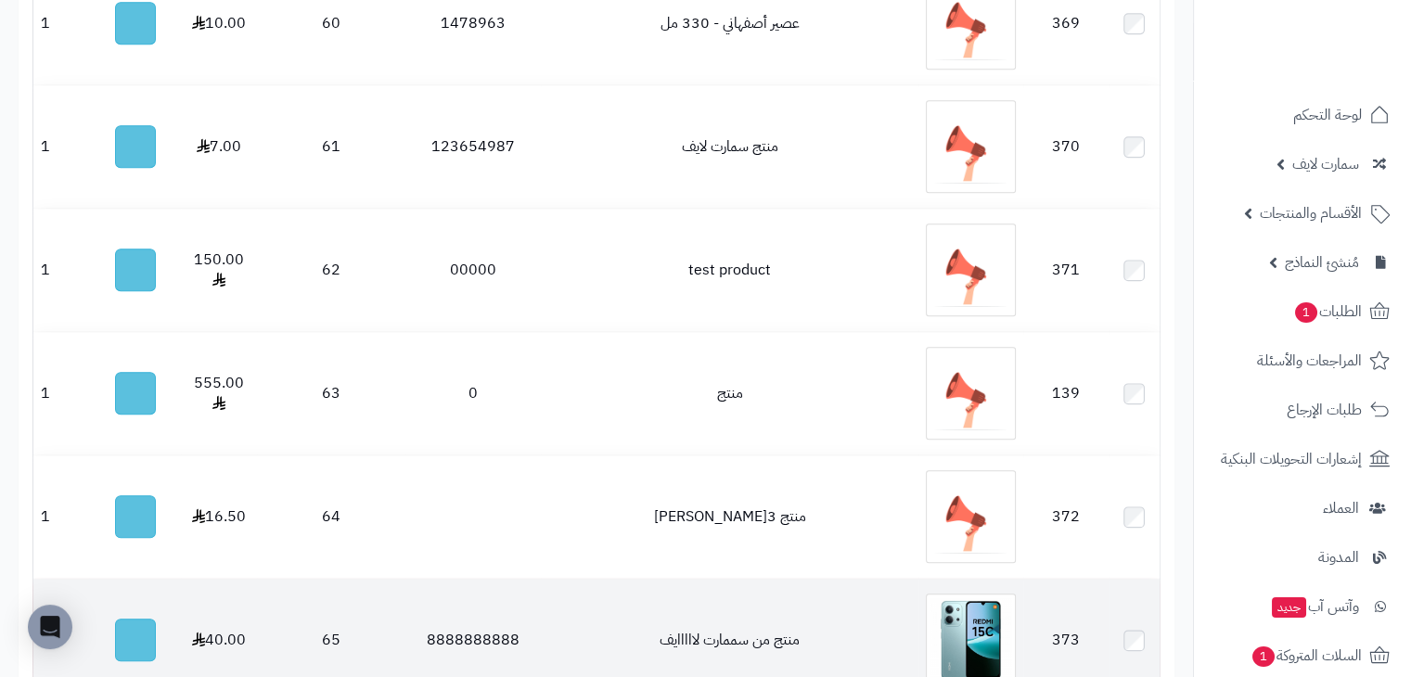
scroll to position [2276, 0]
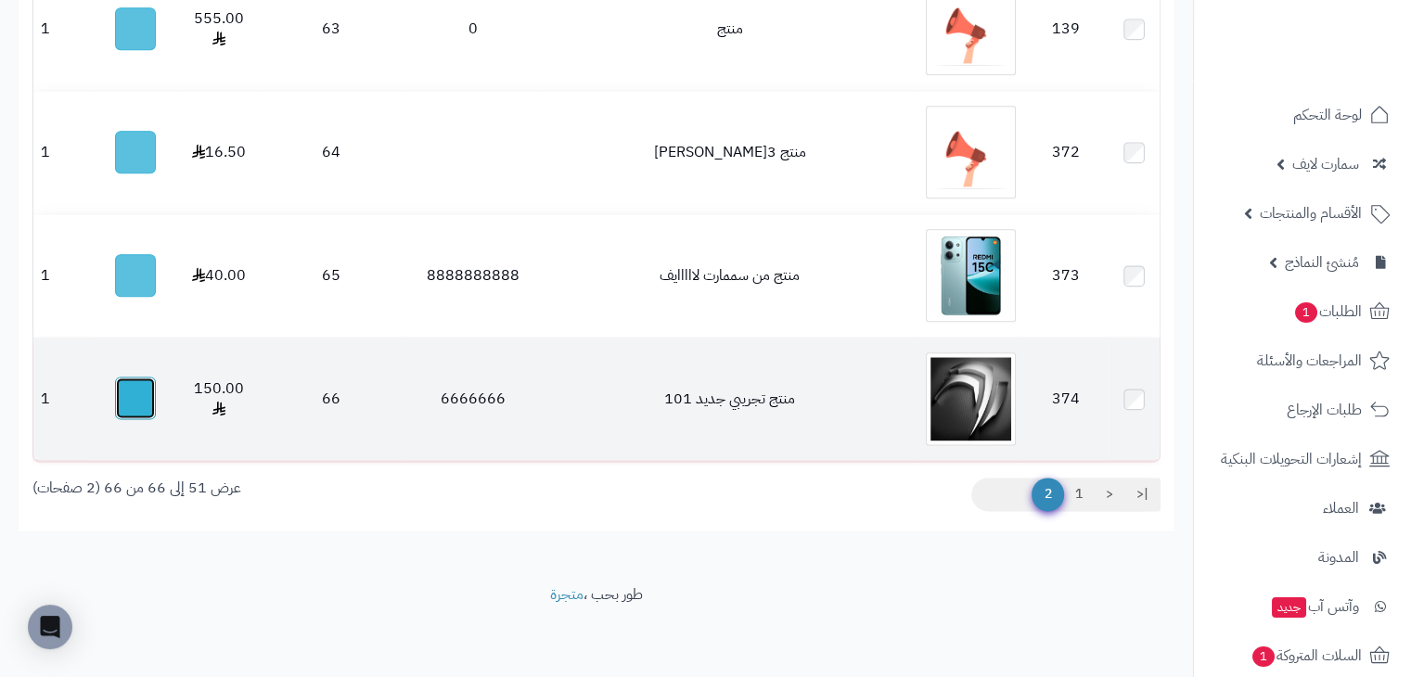
click at [143, 402] on button "button" at bounding box center [135, 398] width 41 height 43
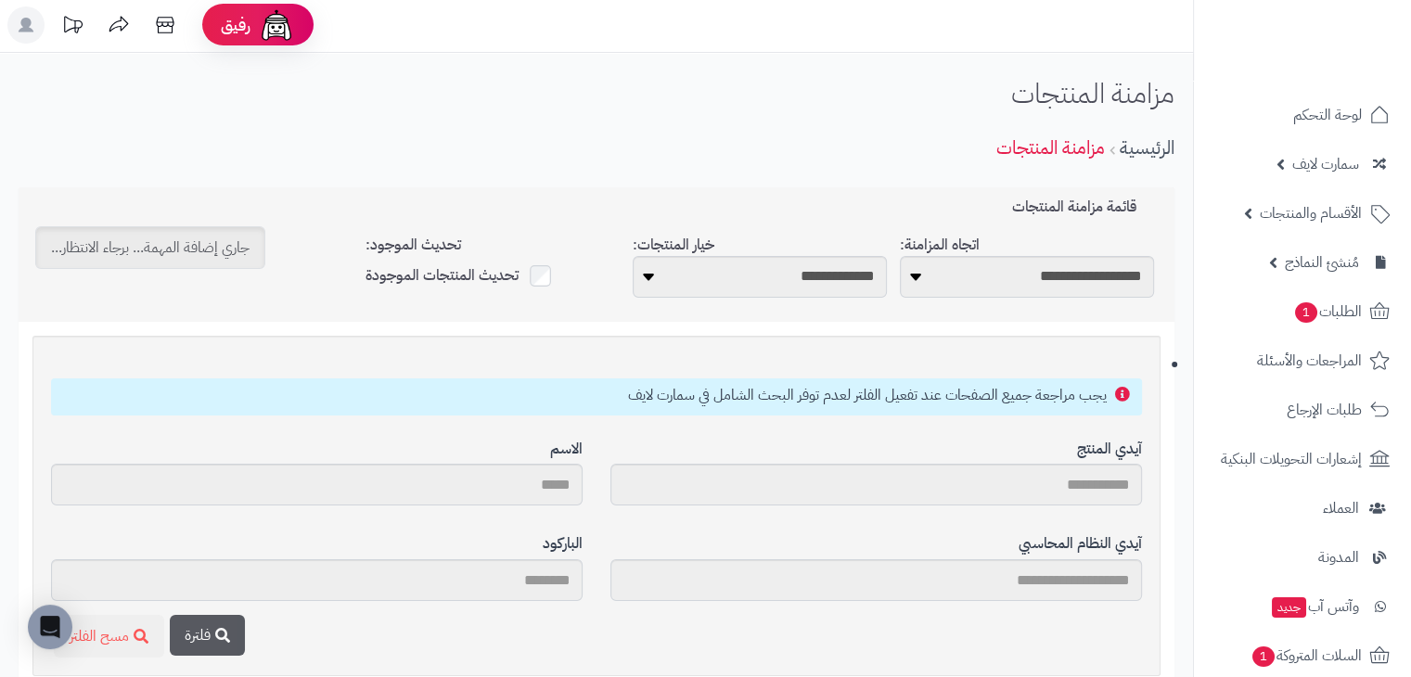
scroll to position [0, 0]
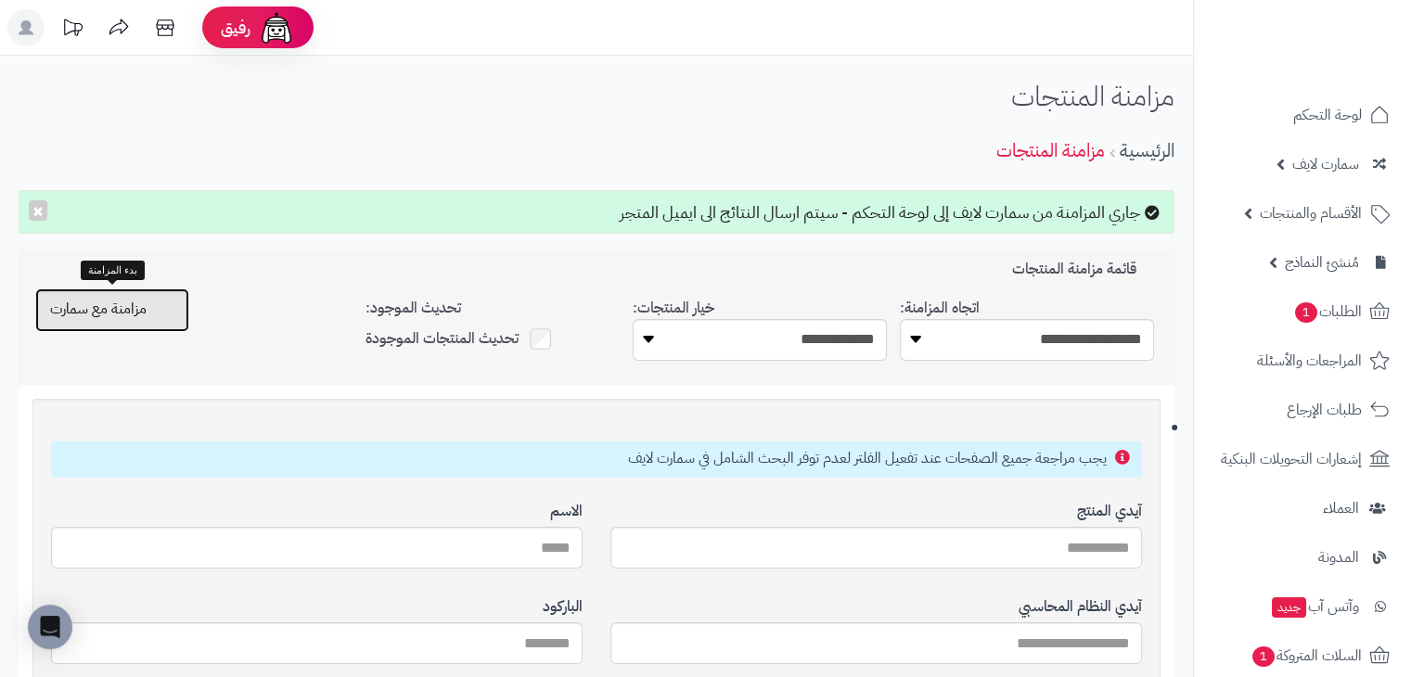
click at [145, 311] on span "مزامنة مع سمارت" at bounding box center [98, 309] width 96 height 22
click at [579, 136] on div "الرئيسية مزامنة المنتجات" at bounding box center [597, 150] width 1156 height 51
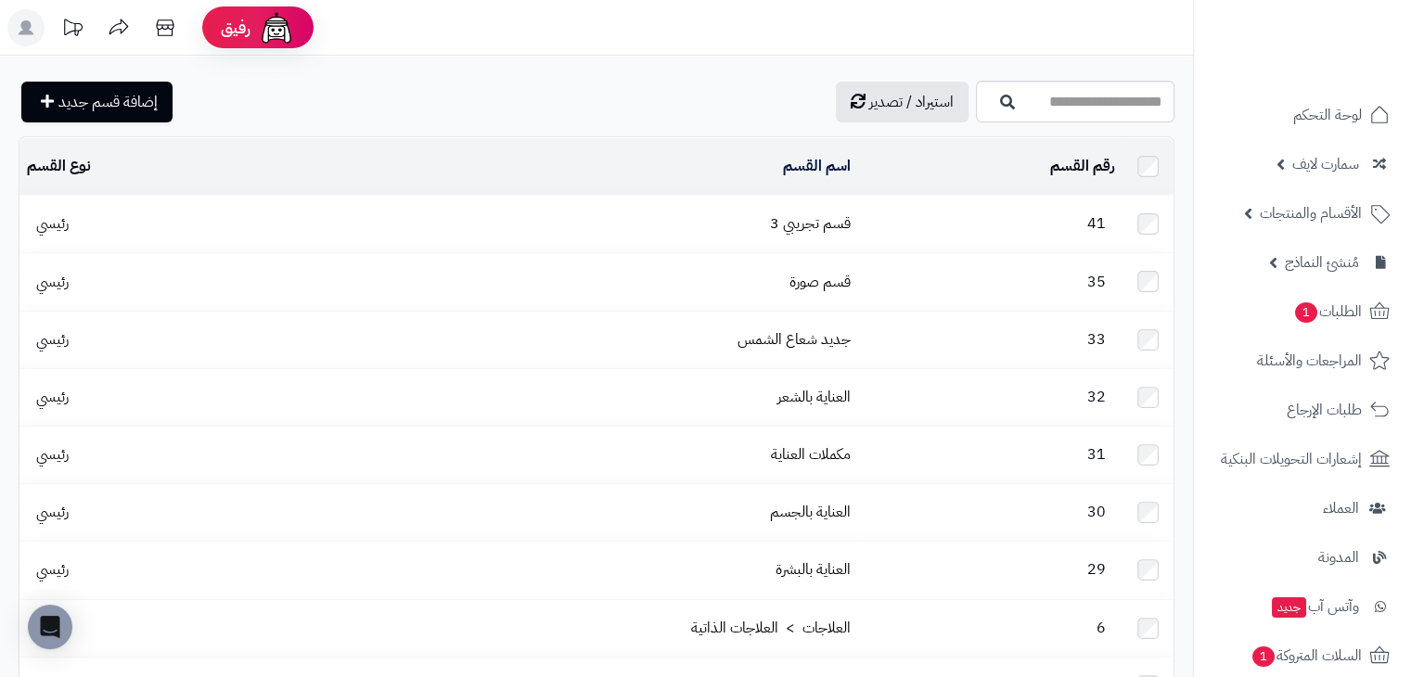
click at [610, 67] on div "استيراد / تصدير إضافة قسم جديد تصفية اسم القسم تصفية رقم القسم المحدد: 0 حذف اس…" at bounding box center [596, 546] width 1193 height 980
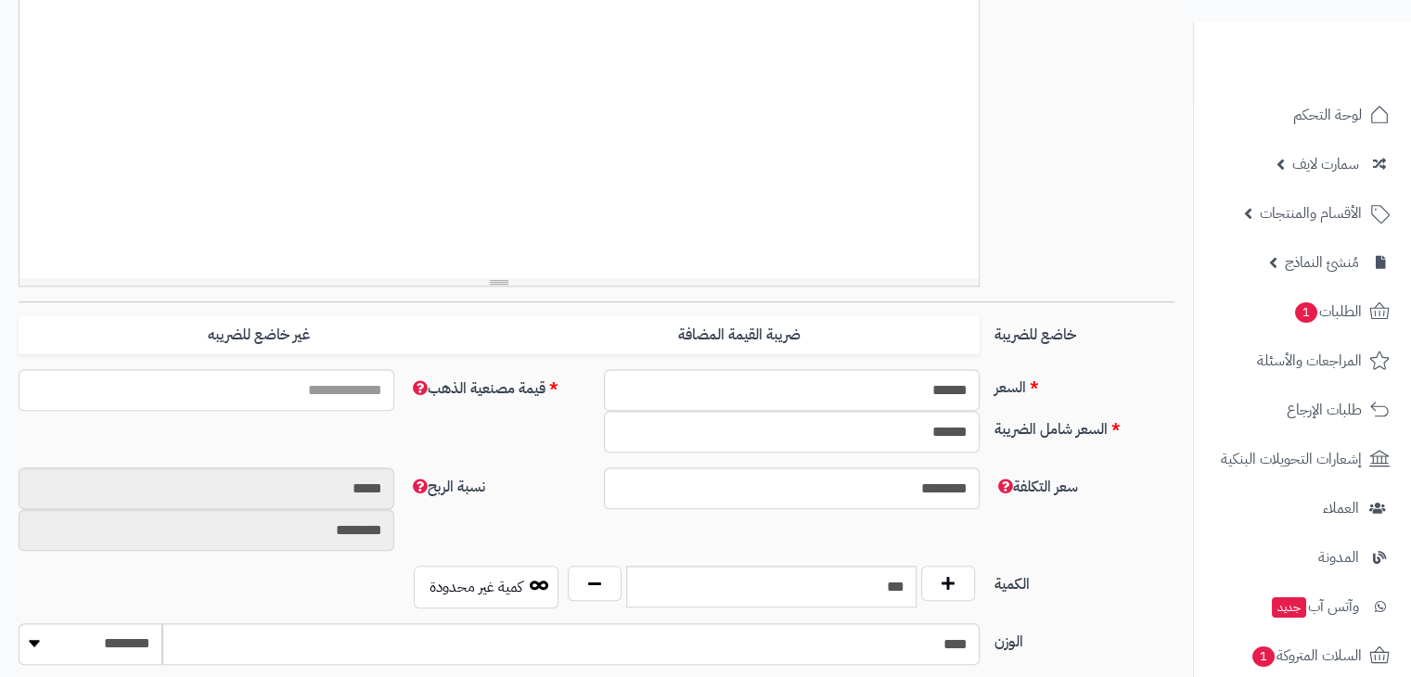
scroll to position [1113, 0]
